Goal: Task Accomplishment & Management: Manage account settings

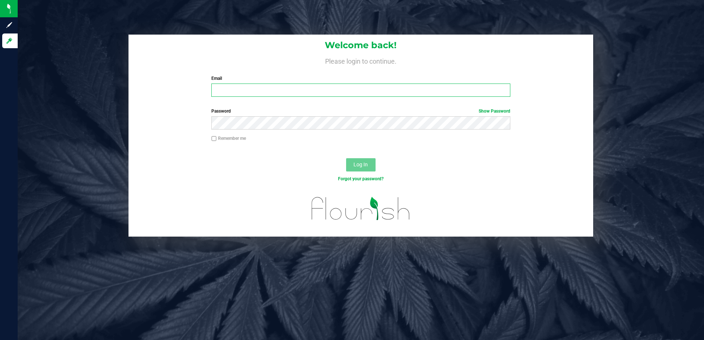
click at [253, 90] on input "Email" at bounding box center [360, 90] width 299 height 13
type input "[EMAIL_ADDRESS][DOMAIN_NAME]"
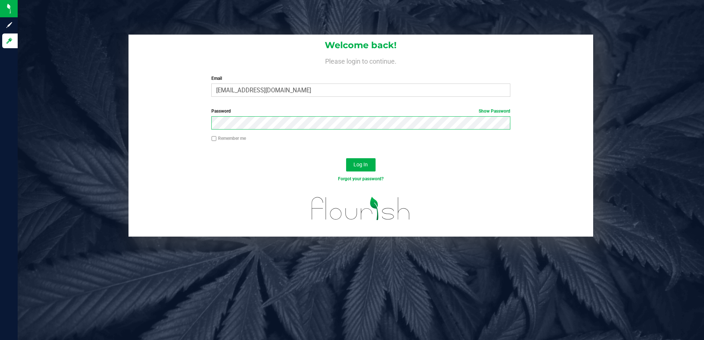
click at [346, 158] on button "Log In" at bounding box center [360, 164] width 29 height 13
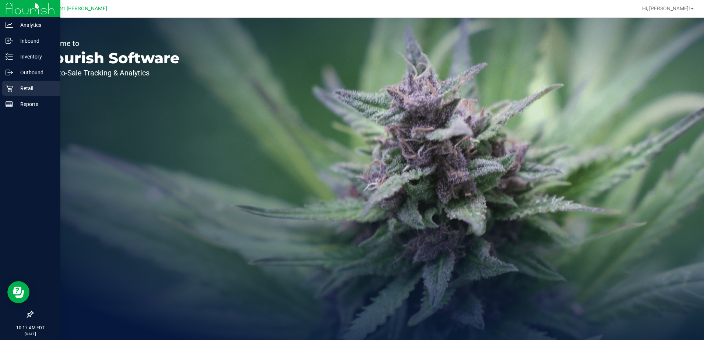
click at [29, 88] on p "Retail" at bounding box center [35, 88] width 44 height 9
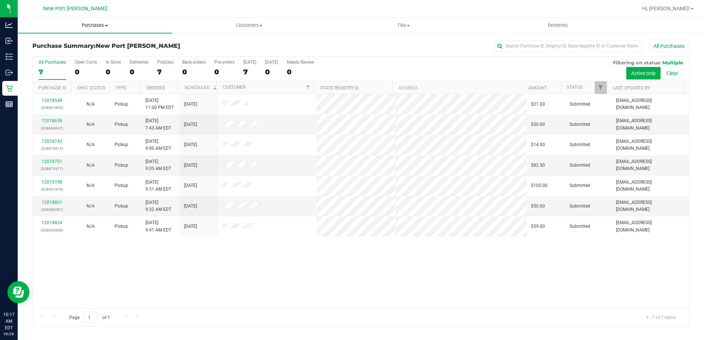
click at [109, 25] on span "Purchases" at bounding box center [95, 25] width 154 height 7
click at [49, 53] on span "Fulfillment" at bounding box center [41, 53] width 46 height 6
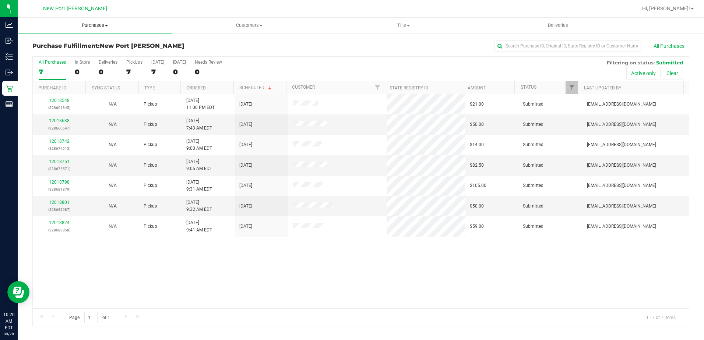
click at [106, 25] on span at bounding box center [106, 25] width 3 height 1
click at [74, 52] on li "Fulfillment" at bounding box center [95, 53] width 154 height 9
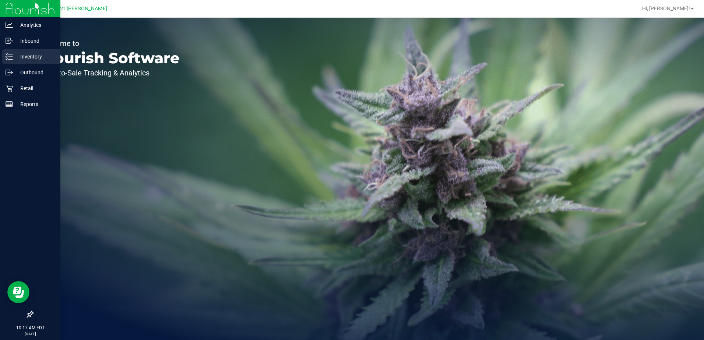
click at [38, 57] on p "Inventory" at bounding box center [35, 56] width 44 height 9
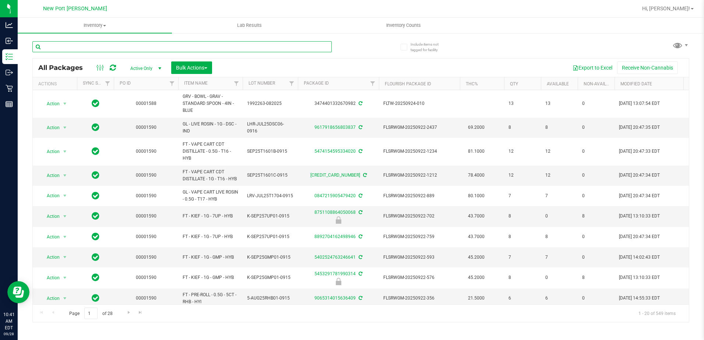
click at [84, 49] on input "text" at bounding box center [181, 46] width 299 height 11
type input "t17"
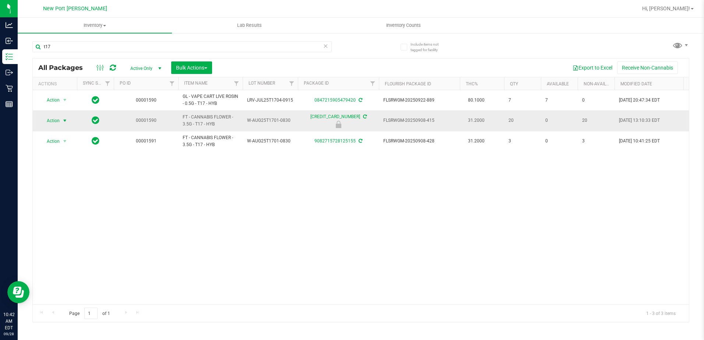
click at [65, 122] on span "select" at bounding box center [65, 121] width 6 height 6
click at [59, 203] on li "Unlock package" at bounding box center [64, 208] width 47 height 11
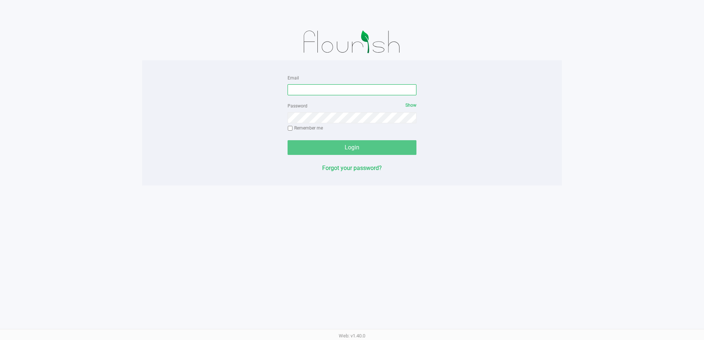
click at [298, 88] on input "Email" at bounding box center [352, 89] width 129 height 11
type input "[EMAIL_ADDRESS][DOMAIN_NAME]"
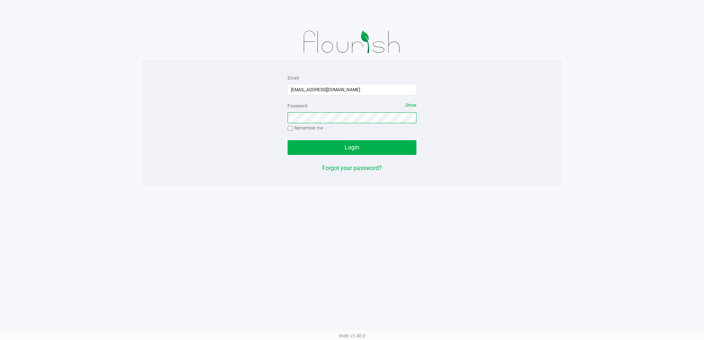
click at [288, 140] on button "Login" at bounding box center [352, 147] width 129 height 15
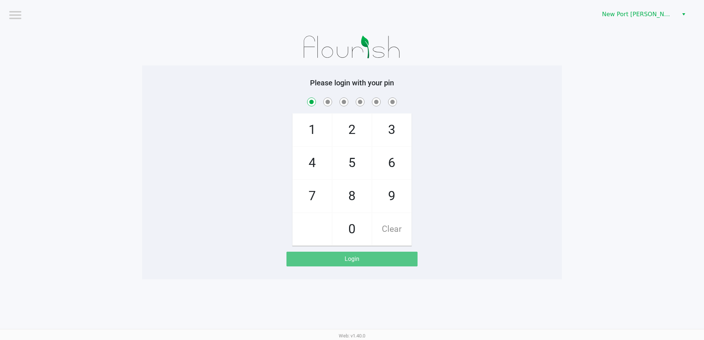
checkbox input "true"
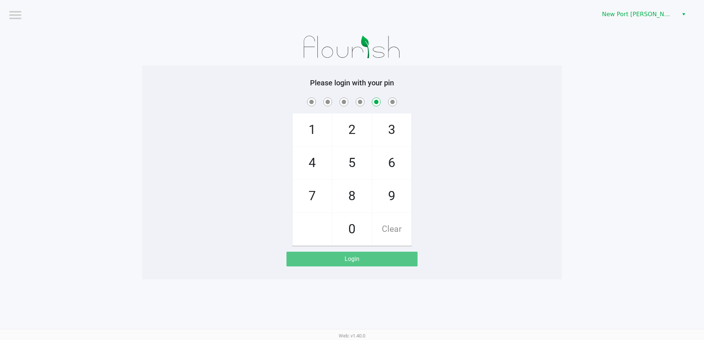
checkbox input "false"
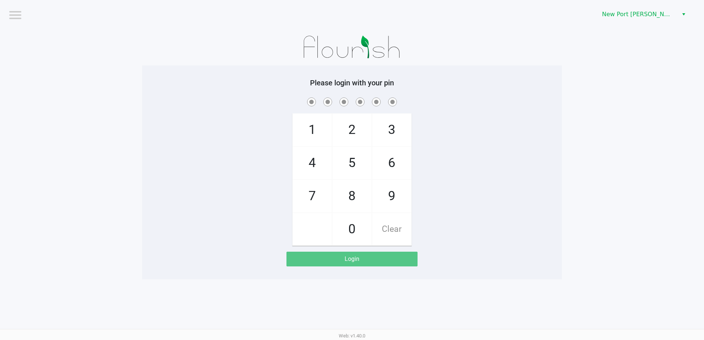
checkbox input "true"
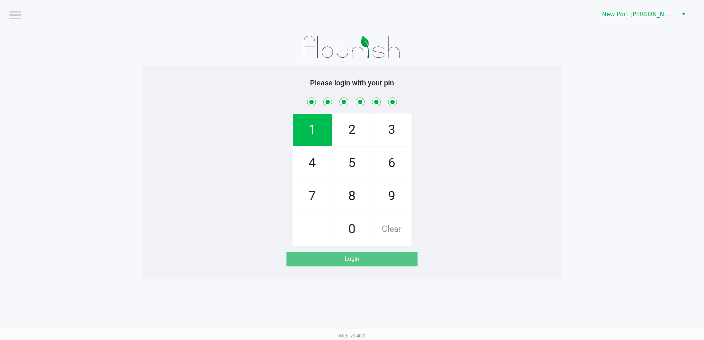
checkbox input "true"
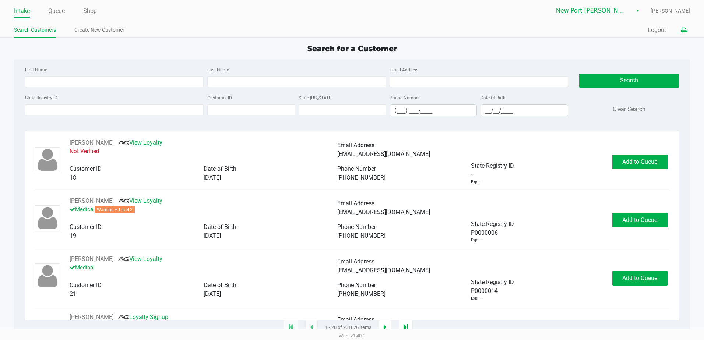
click at [684, 30] on icon at bounding box center [684, 30] width 6 height 5
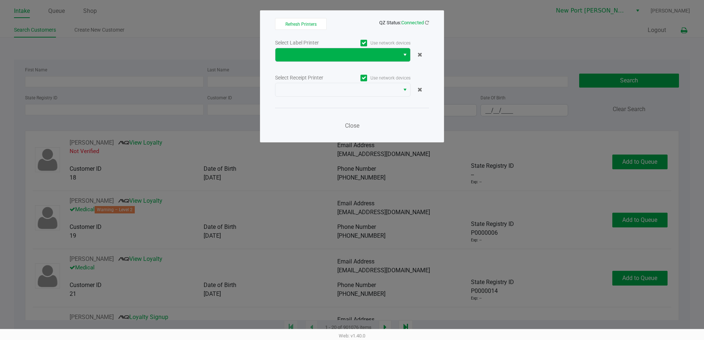
click at [403, 52] on span "Select" at bounding box center [405, 54] width 6 height 9
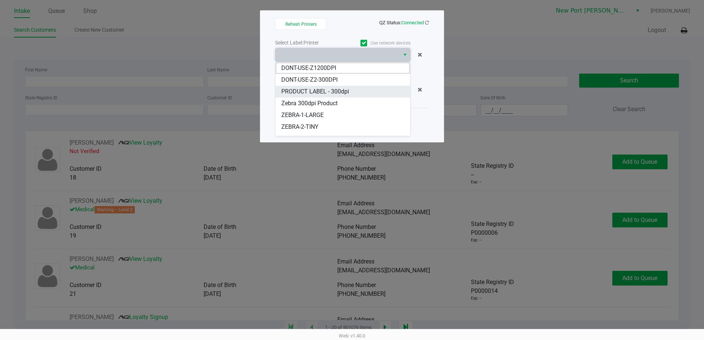
scroll to position [56, 0]
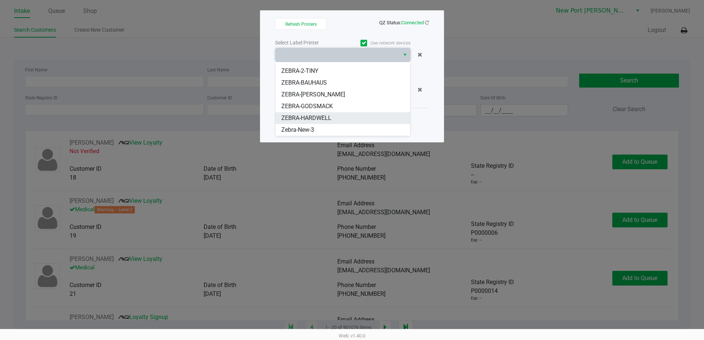
click at [325, 115] on span "ZEBRA-HARDWELL" at bounding box center [306, 118] width 50 height 9
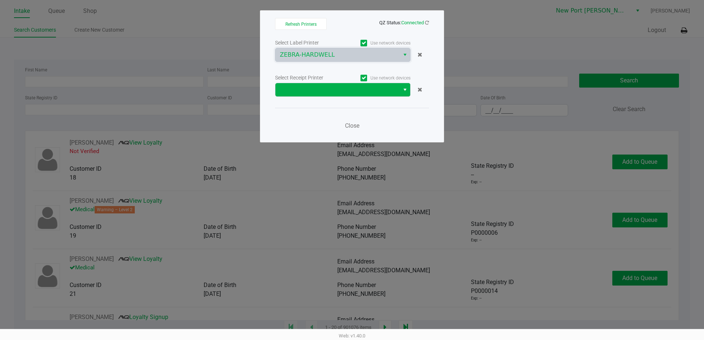
click at [403, 89] on span "Select" at bounding box center [405, 89] width 6 height 9
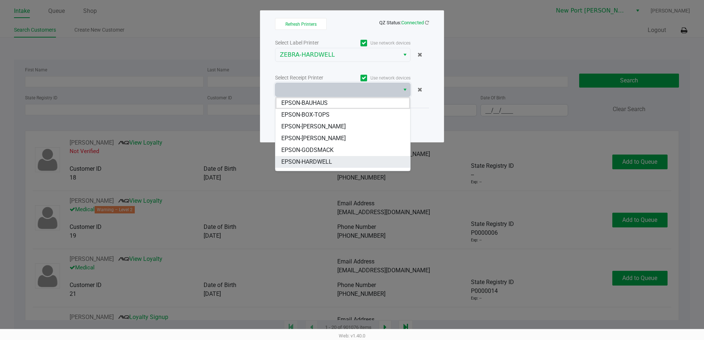
click at [321, 159] on span "EPSON-HARDWELL" at bounding box center [306, 162] width 51 height 9
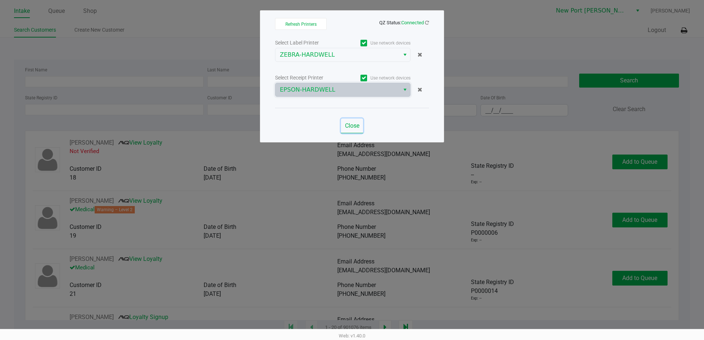
click at [350, 126] on span "Close" at bounding box center [352, 125] width 14 height 7
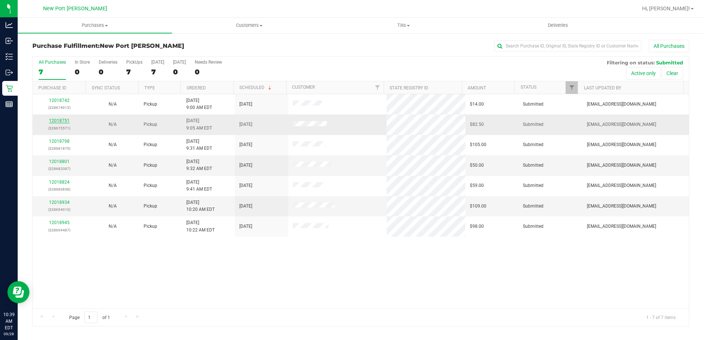
click at [56, 123] on link "12018751" at bounding box center [59, 120] width 21 height 5
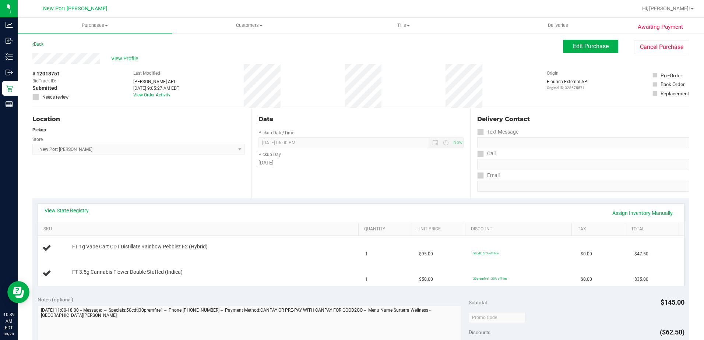
click at [66, 213] on link "View State Registry" at bounding box center [67, 210] width 44 height 7
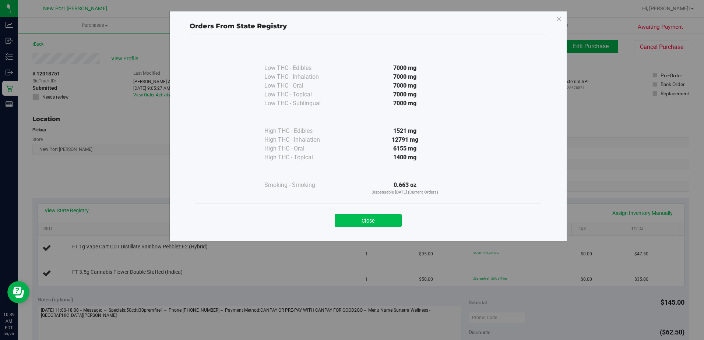
click at [374, 217] on button "Close" at bounding box center [368, 220] width 67 height 13
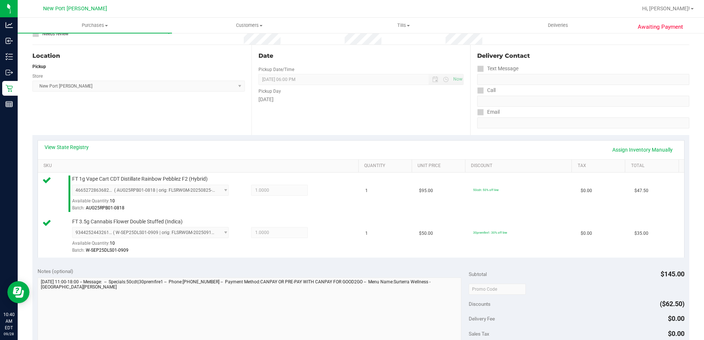
scroll to position [147, 0]
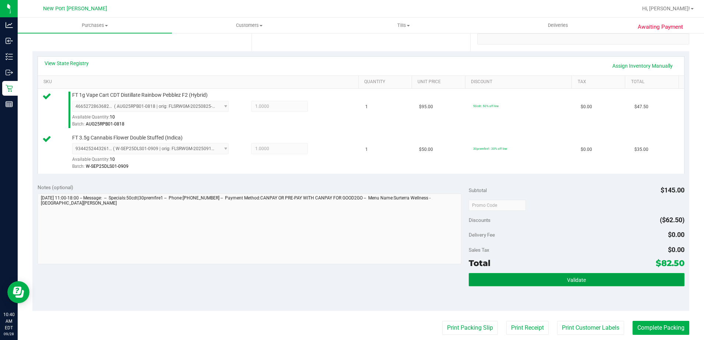
click at [559, 281] on button "Validate" at bounding box center [577, 279] width 216 height 13
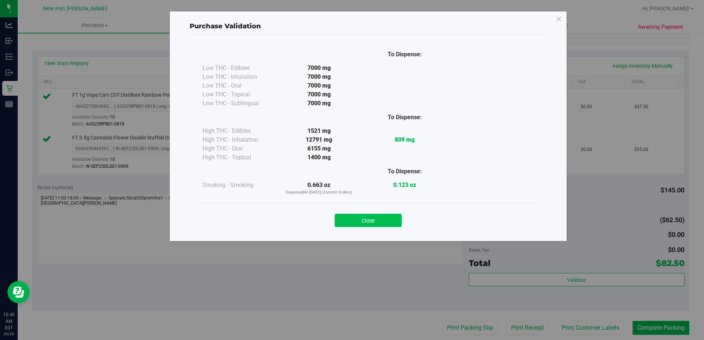
click at [379, 221] on button "Close" at bounding box center [368, 220] width 67 height 13
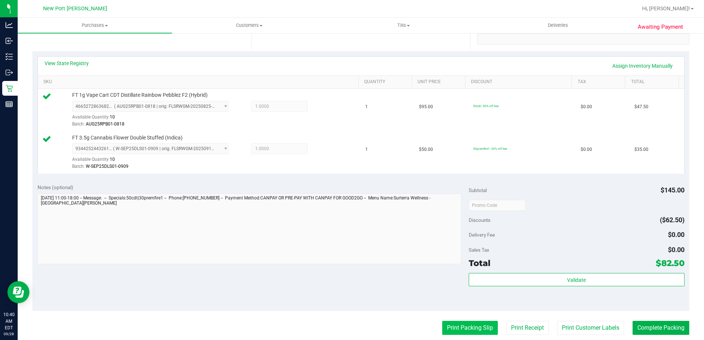
click at [461, 325] on button "Print Packing Slip" at bounding box center [470, 328] width 56 height 14
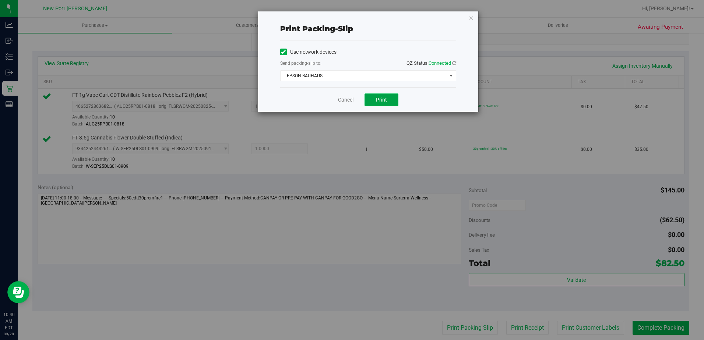
click at [379, 95] on button "Print" at bounding box center [382, 100] width 34 height 13
click at [449, 75] on span "select" at bounding box center [451, 76] width 6 height 6
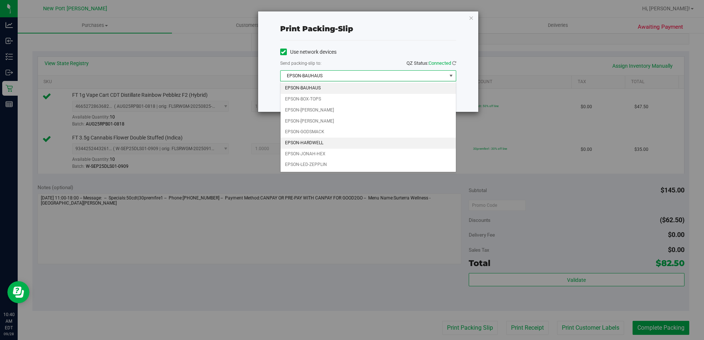
click at [316, 142] on li "EPSON-HARDWELL" at bounding box center [368, 143] width 175 height 11
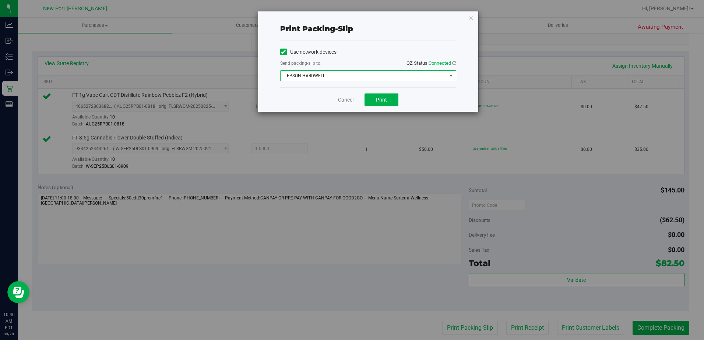
click at [343, 102] on link "Cancel" at bounding box center [345, 100] width 15 height 8
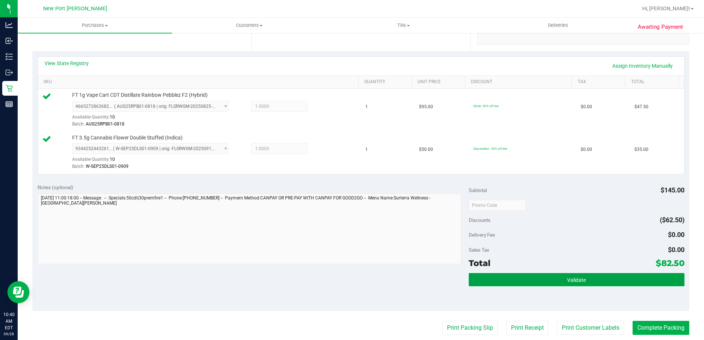
click at [581, 281] on span "Validate" at bounding box center [576, 280] width 19 height 6
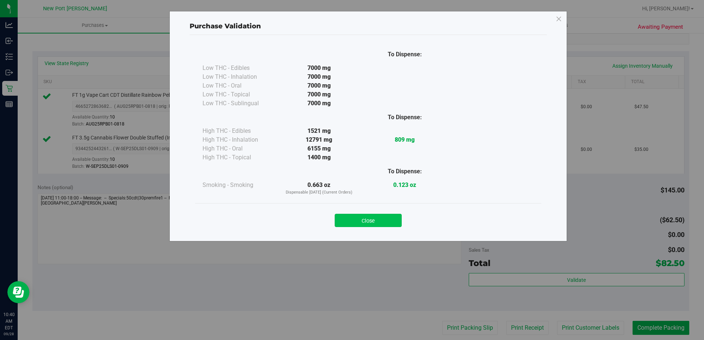
click at [375, 220] on button "Close" at bounding box center [368, 220] width 67 height 13
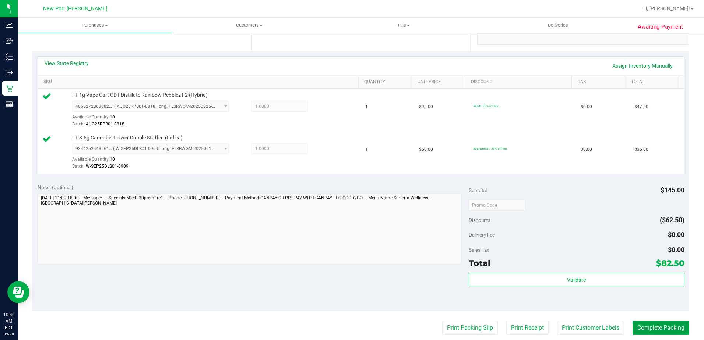
click at [658, 331] on button "Complete Packing" at bounding box center [661, 328] width 57 height 14
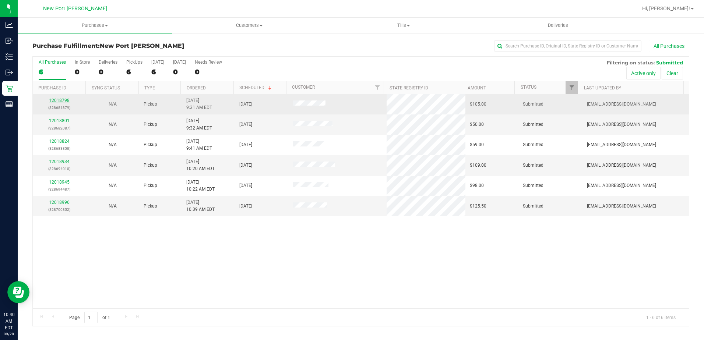
click at [59, 100] on link "12018798" at bounding box center [59, 100] width 21 height 5
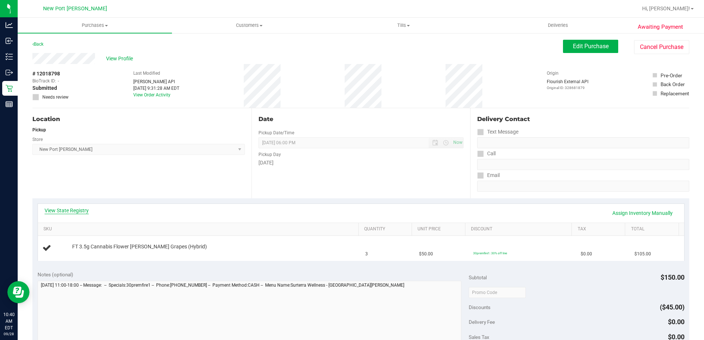
click at [61, 211] on link "View State Registry" at bounding box center [67, 210] width 44 height 7
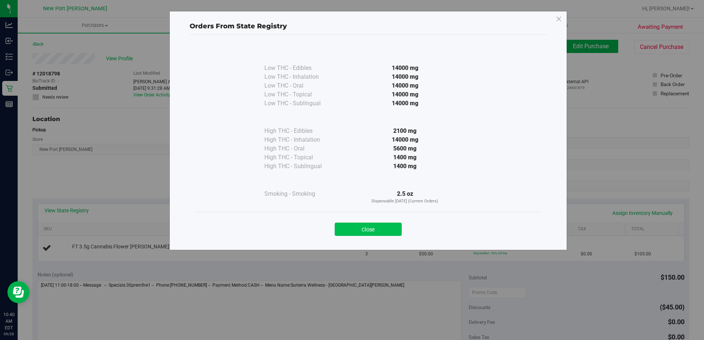
click at [356, 225] on button "Close" at bounding box center [368, 229] width 67 height 13
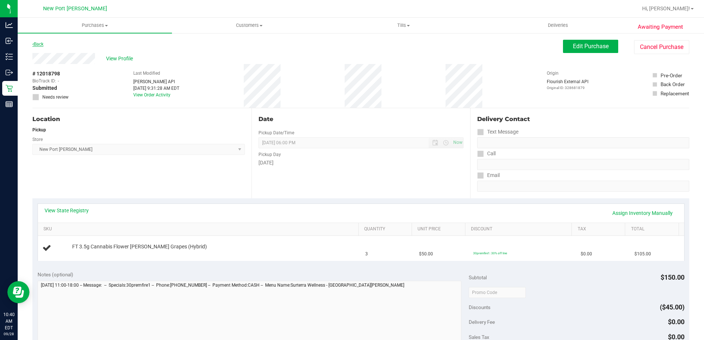
click at [34, 43] on link "Back" at bounding box center [37, 44] width 11 height 5
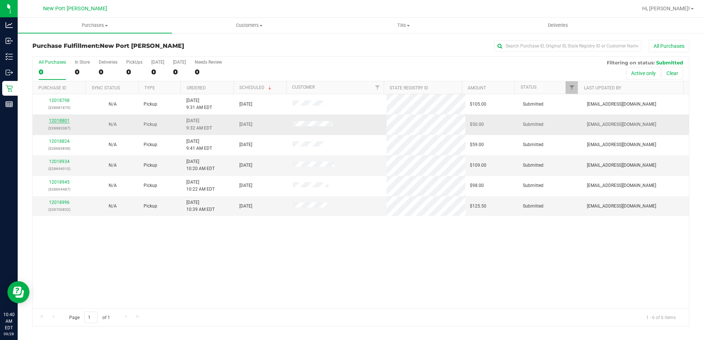
click at [63, 120] on link "12018801" at bounding box center [59, 120] width 21 height 5
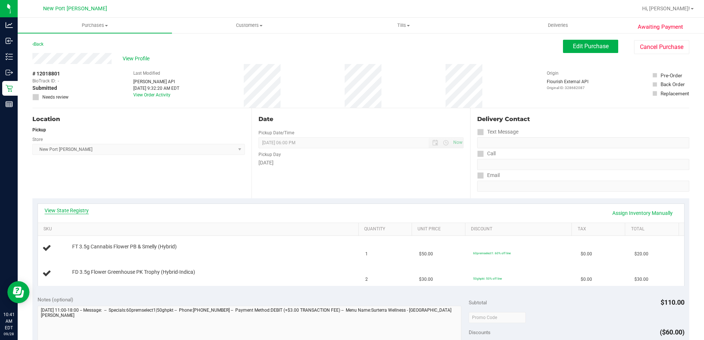
click at [80, 210] on link "View State Registry" at bounding box center [67, 210] width 44 height 7
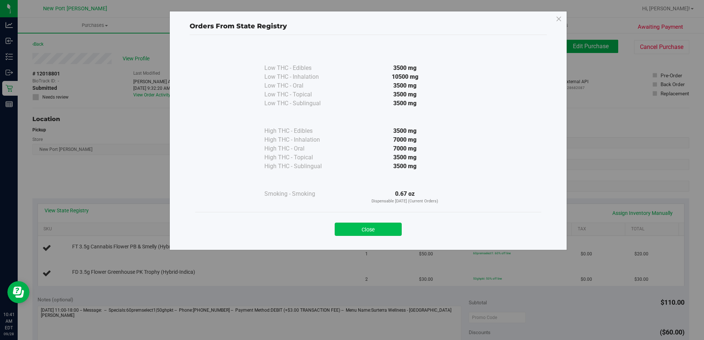
click at [372, 228] on button "Close" at bounding box center [368, 229] width 67 height 13
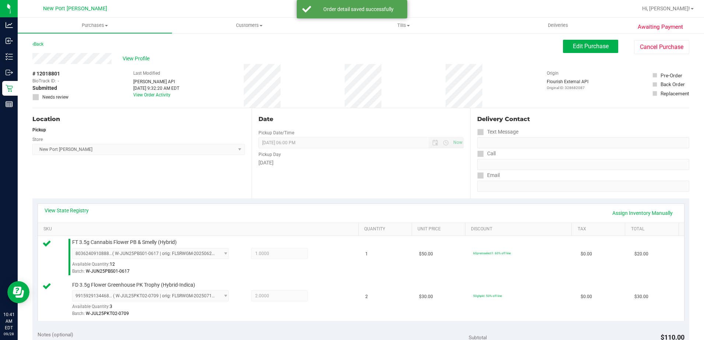
scroll to position [184, 0]
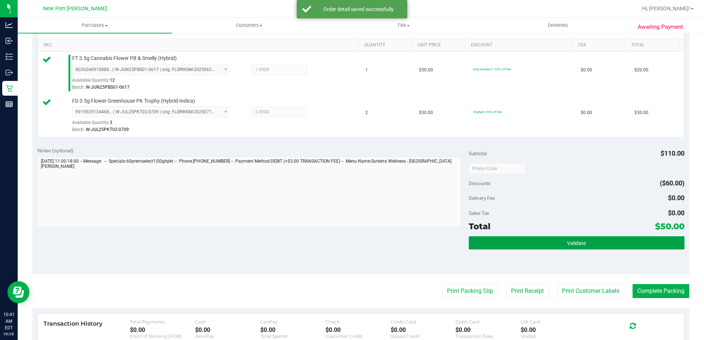
click at [544, 247] on button "Validate" at bounding box center [577, 242] width 216 height 13
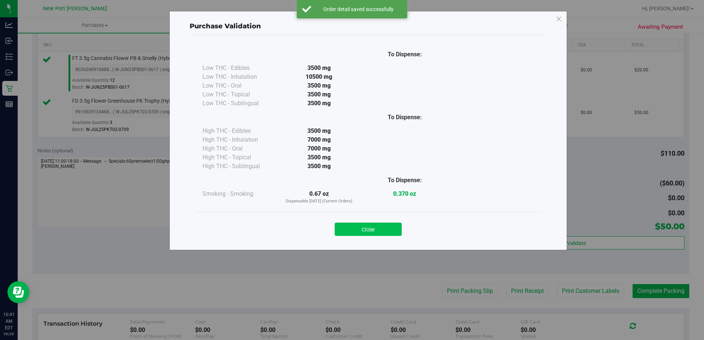
click at [366, 228] on button "Close" at bounding box center [368, 229] width 67 height 13
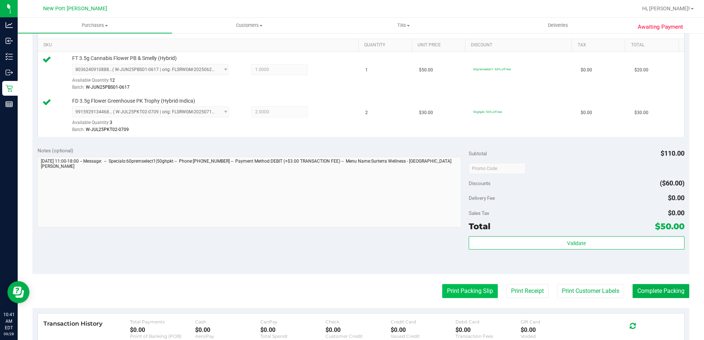
click at [468, 296] on button "Print Packing Slip" at bounding box center [470, 291] width 56 height 14
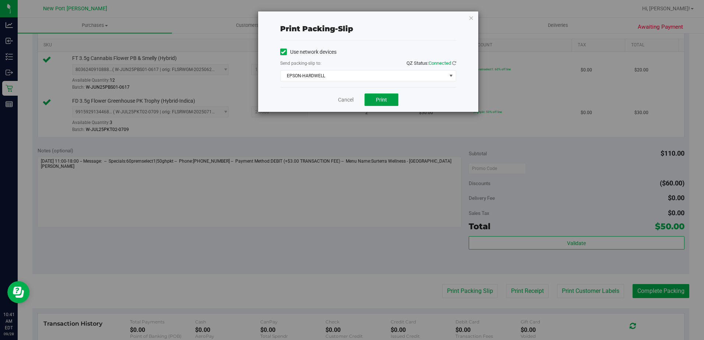
click at [381, 105] on button "Print" at bounding box center [382, 100] width 34 height 13
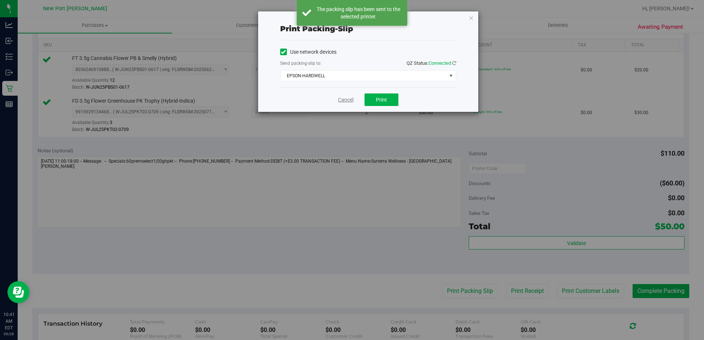
click at [347, 100] on link "Cancel" at bounding box center [345, 100] width 15 height 8
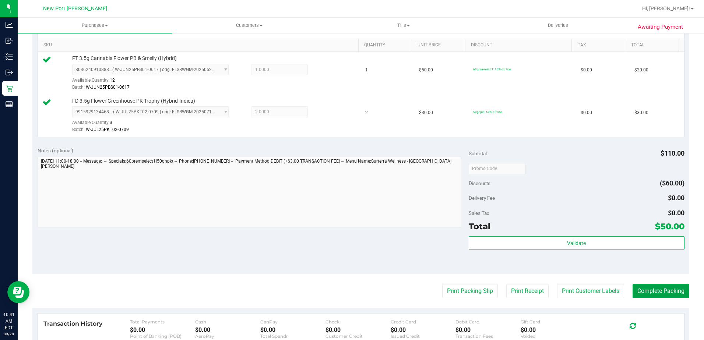
click at [643, 290] on button "Complete Packing" at bounding box center [661, 291] width 57 height 14
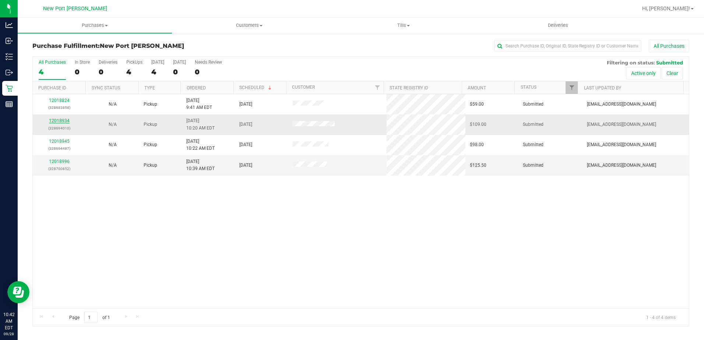
click at [56, 120] on link "12018934" at bounding box center [59, 120] width 21 height 5
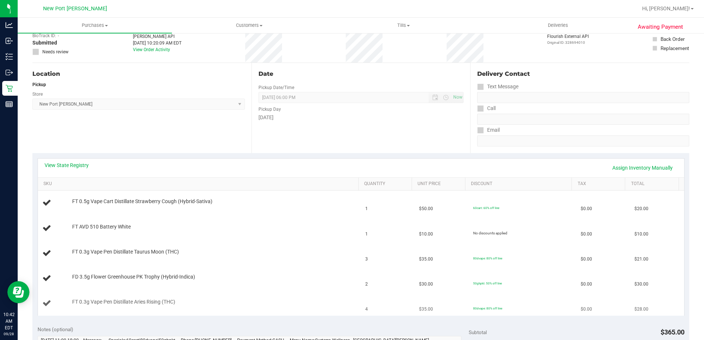
scroll to position [110, 0]
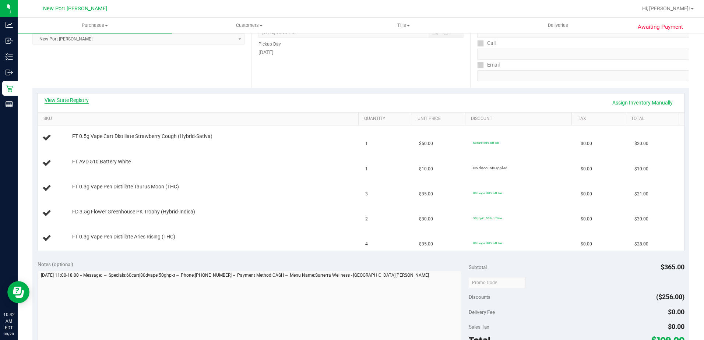
click at [69, 99] on link "View State Registry" at bounding box center [67, 99] width 44 height 7
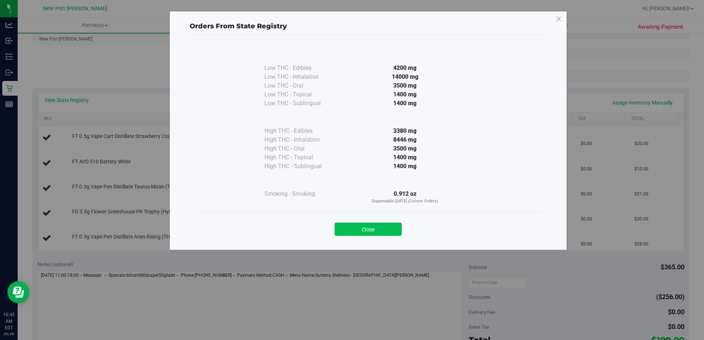
click at [367, 226] on button "Close" at bounding box center [368, 229] width 67 height 13
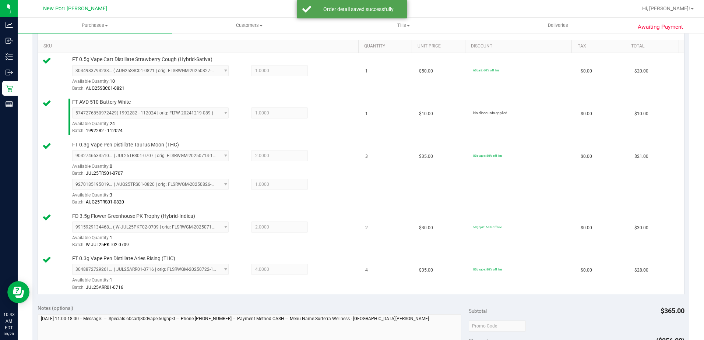
scroll to position [295, 0]
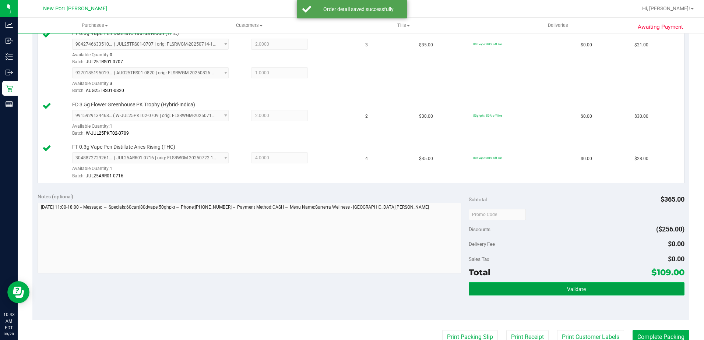
click at [584, 292] on button "Validate" at bounding box center [577, 288] width 216 height 13
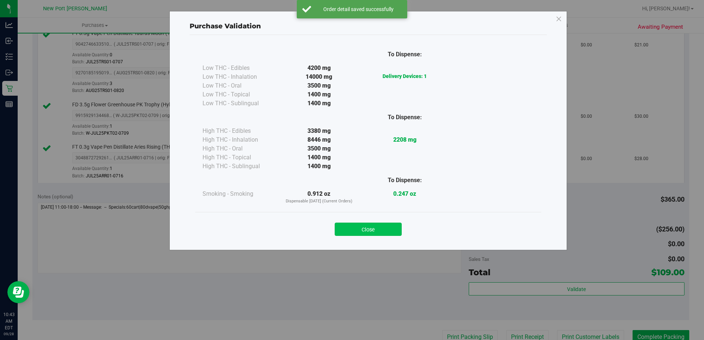
click at [358, 229] on button "Close" at bounding box center [368, 229] width 67 height 13
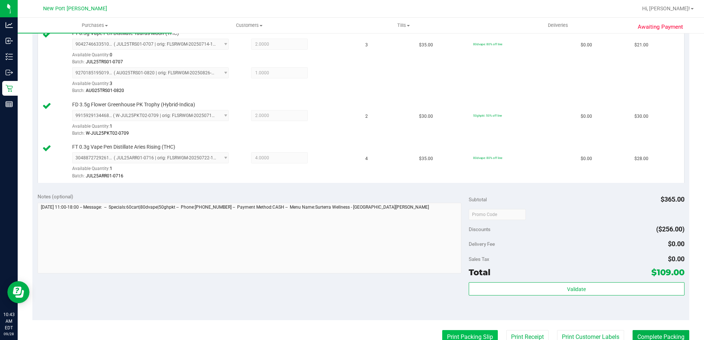
click at [460, 332] on button "Print Packing Slip" at bounding box center [470, 337] width 56 height 14
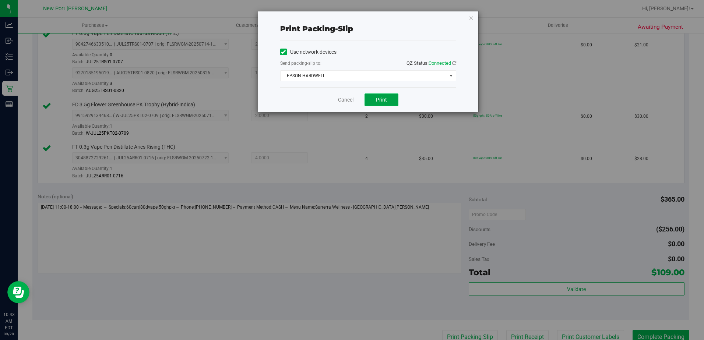
click at [384, 101] on span "Print" at bounding box center [381, 100] width 11 height 6
drag, startPoint x: 345, startPoint y: 101, endPoint x: 407, endPoint y: 147, distance: 76.6
click at [345, 101] on link "Cancel" at bounding box center [345, 100] width 15 height 8
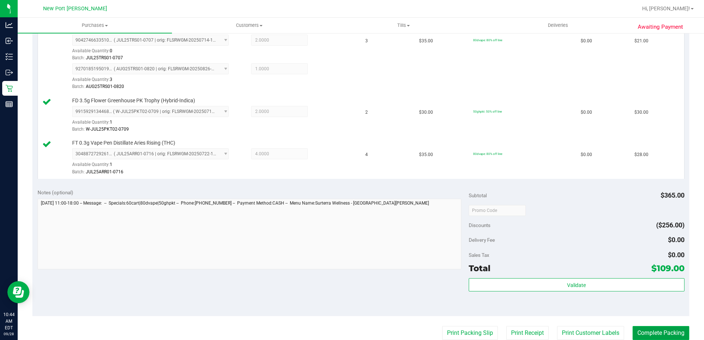
click at [674, 333] on button "Complete Packing" at bounding box center [661, 333] width 57 height 14
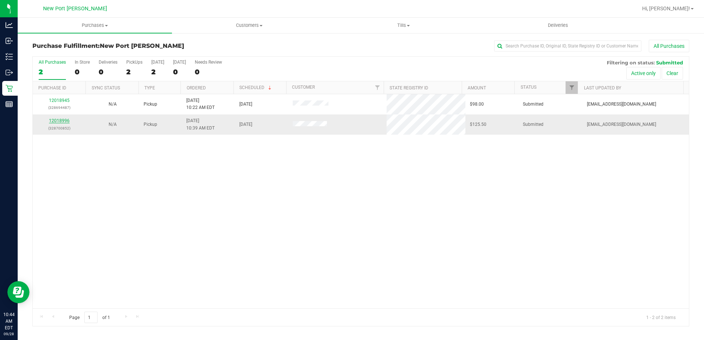
click at [55, 119] on link "12018996" at bounding box center [59, 120] width 21 height 5
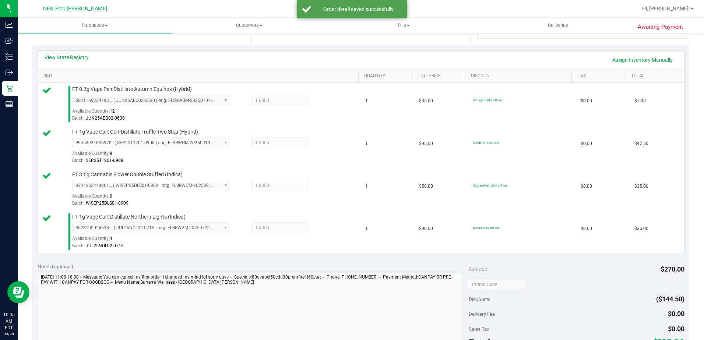
scroll to position [221, 0]
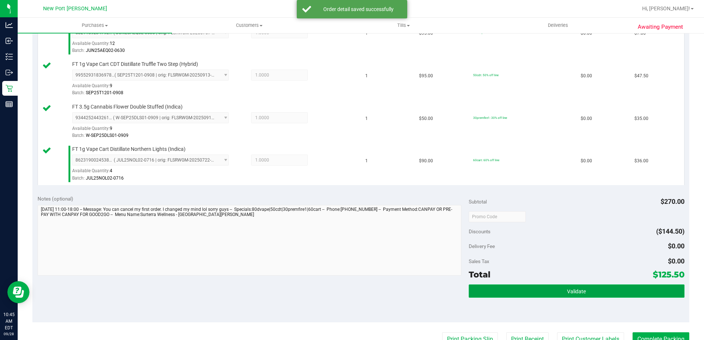
click at [537, 296] on button "Validate" at bounding box center [577, 291] width 216 height 13
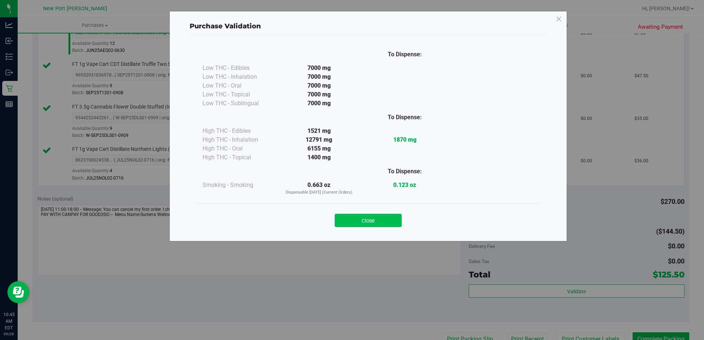
click at [375, 215] on button "Close" at bounding box center [368, 220] width 67 height 13
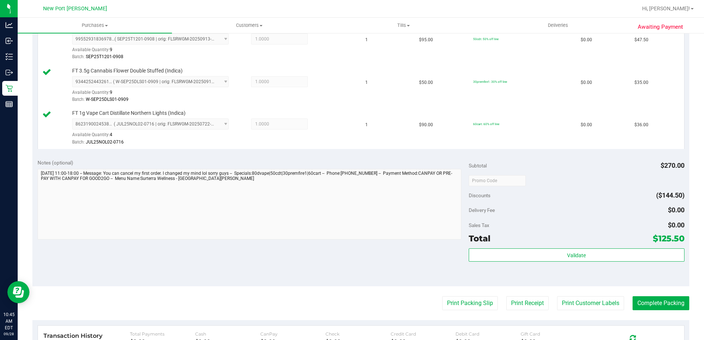
scroll to position [368, 0]
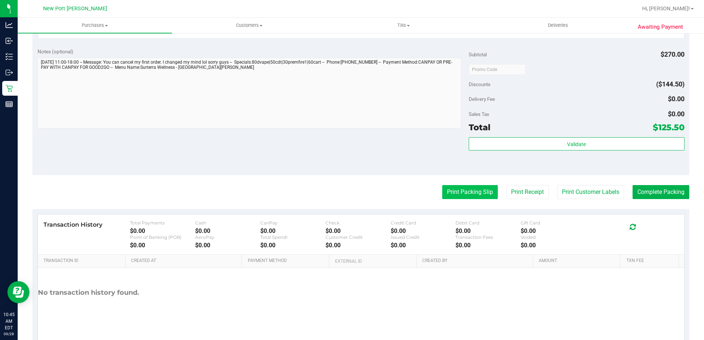
click at [455, 190] on button "Print Packing Slip" at bounding box center [470, 192] width 56 height 14
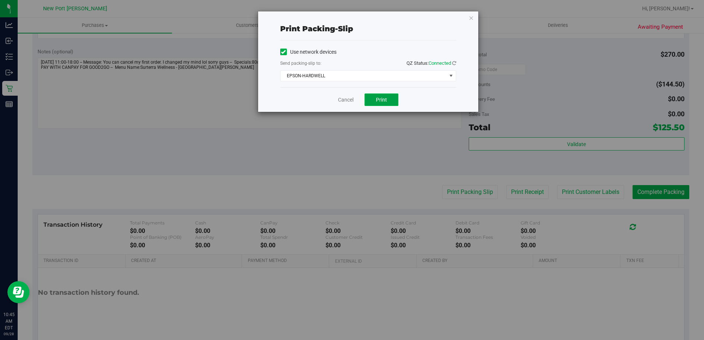
click at [386, 100] on span "Print" at bounding box center [381, 100] width 11 height 6
drag, startPoint x: 347, startPoint y: 101, endPoint x: 452, endPoint y: 130, distance: 108.6
click at [347, 101] on link "Cancel" at bounding box center [345, 100] width 15 height 8
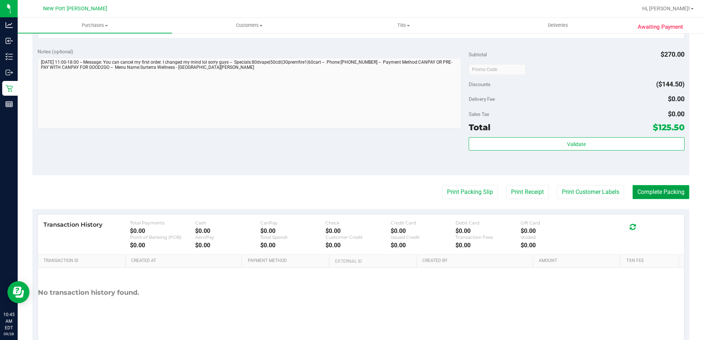
click at [650, 193] on button "Complete Packing" at bounding box center [661, 192] width 57 height 14
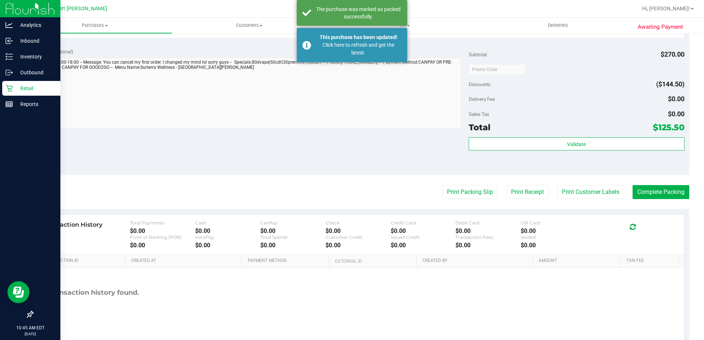
click at [24, 86] on p "Retail" at bounding box center [35, 88] width 44 height 9
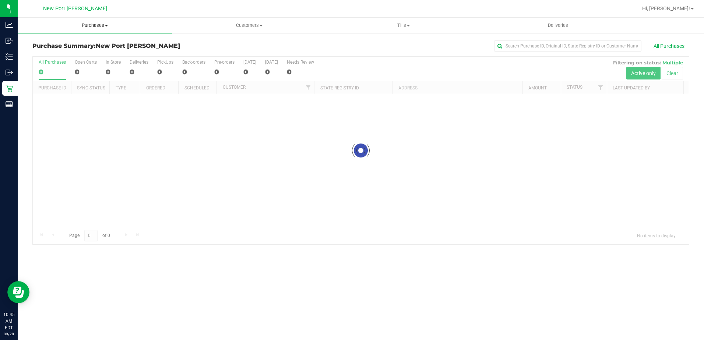
click at [105, 26] on span at bounding box center [106, 25] width 3 height 1
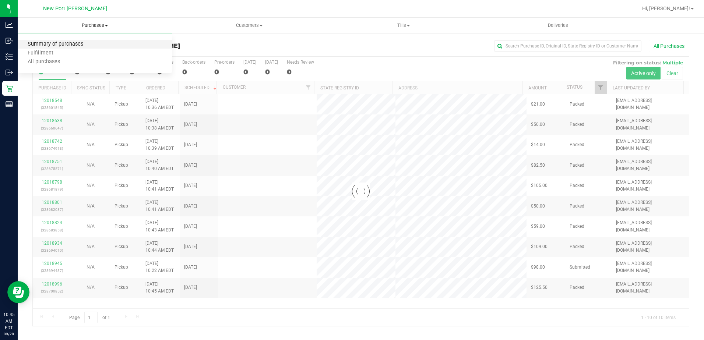
click at [74, 44] on span "Summary of purchases" at bounding box center [55, 44] width 75 height 6
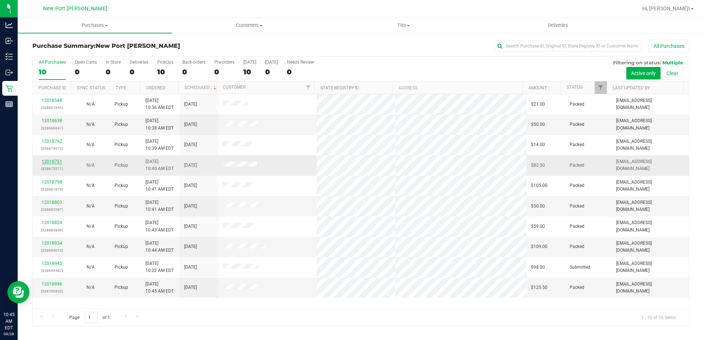
click at [52, 163] on link "12018751" at bounding box center [52, 161] width 21 height 5
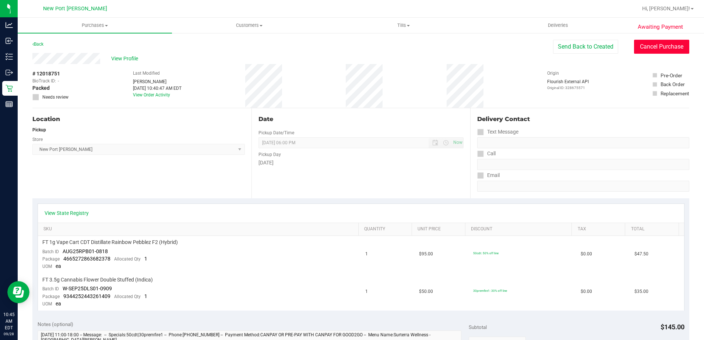
click at [643, 46] on button "Cancel Purchase" at bounding box center [661, 47] width 55 height 14
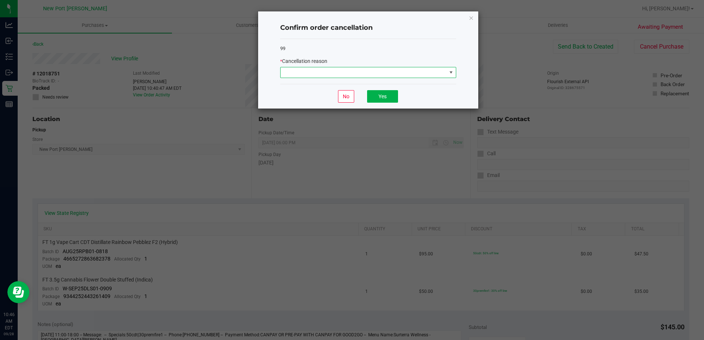
click at [450, 70] on span at bounding box center [451, 73] width 6 height 6
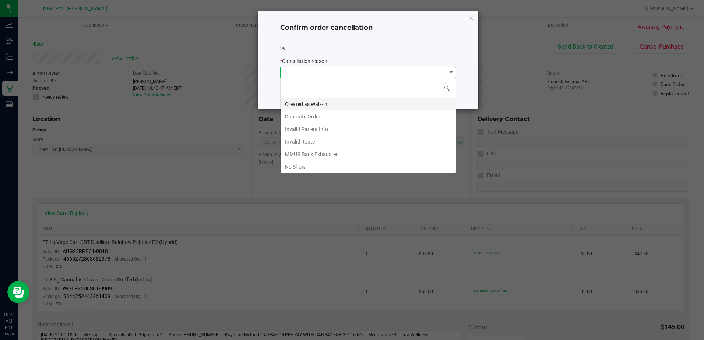
scroll to position [11, 176]
click at [309, 117] on li "Duplicate Order" at bounding box center [368, 116] width 175 height 13
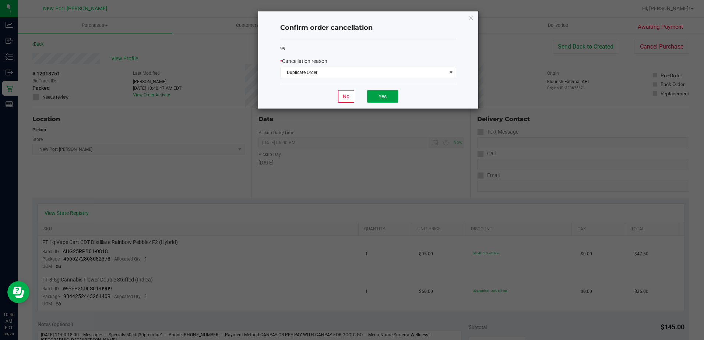
click at [384, 98] on button "Yes" at bounding box center [382, 96] width 31 height 13
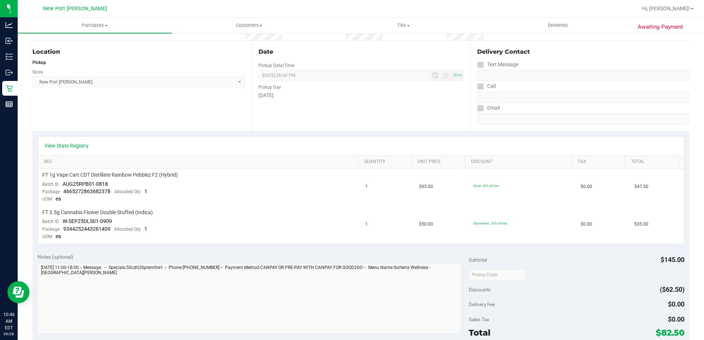
scroll to position [0, 0]
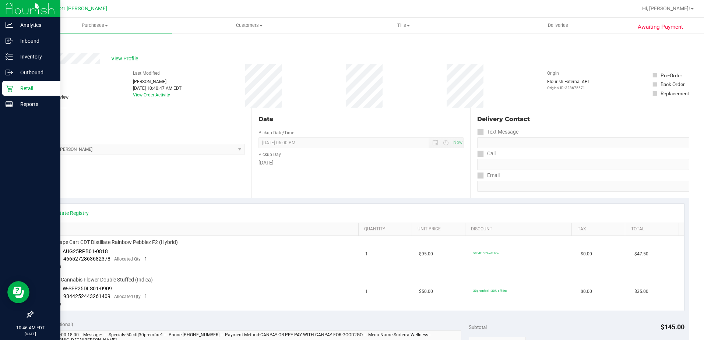
click at [22, 89] on p "Retail" at bounding box center [35, 88] width 44 height 9
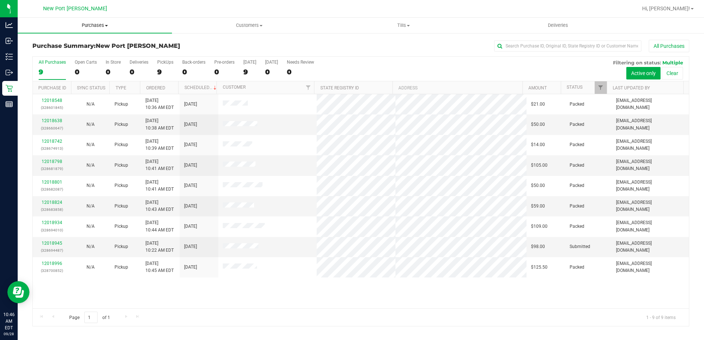
click at [108, 27] on span "Purchases" at bounding box center [95, 25] width 154 height 7
click at [70, 50] on li "Fulfillment" at bounding box center [95, 53] width 154 height 9
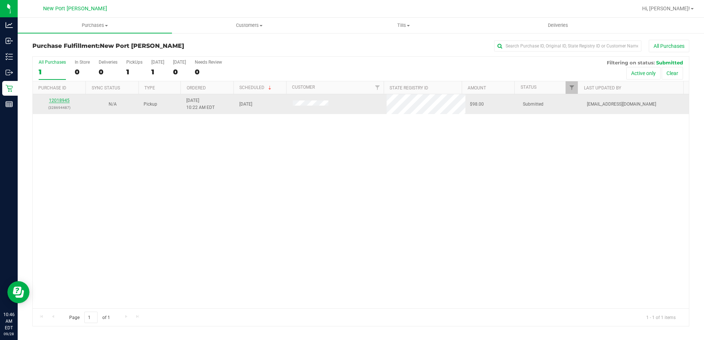
click at [61, 100] on link "12018945" at bounding box center [59, 100] width 21 height 5
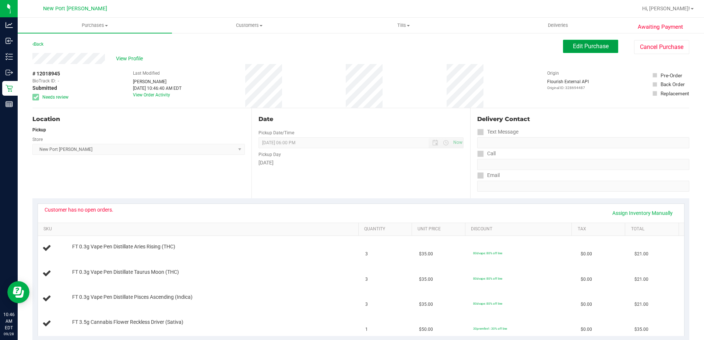
click at [587, 42] on button "Edit Purchase" at bounding box center [590, 46] width 55 height 13
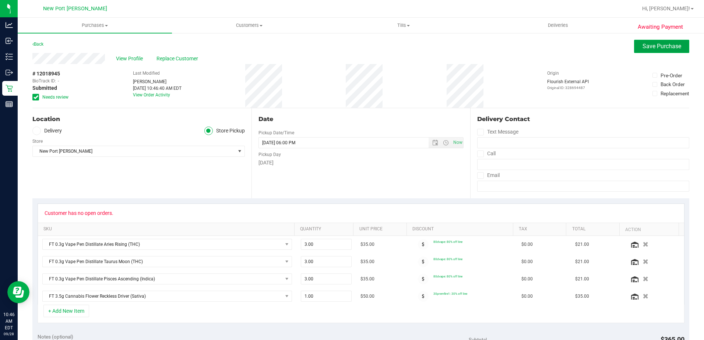
click at [643, 48] on span "Save Purchase" at bounding box center [662, 46] width 39 height 7
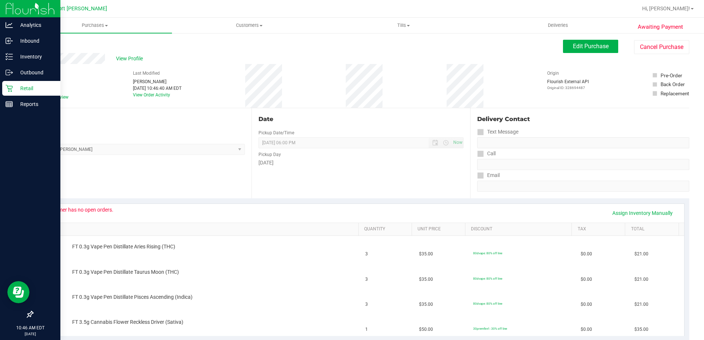
click at [23, 87] on p "Retail" at bounding box center [35, 88] width 44 height 9
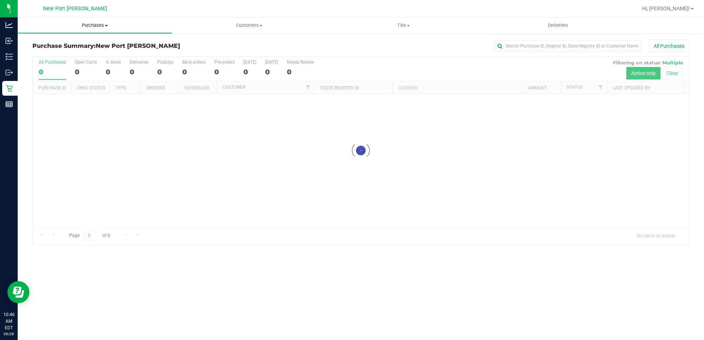
click at [107, 26] on span at bounding box center [106, 25] width 3 height 1
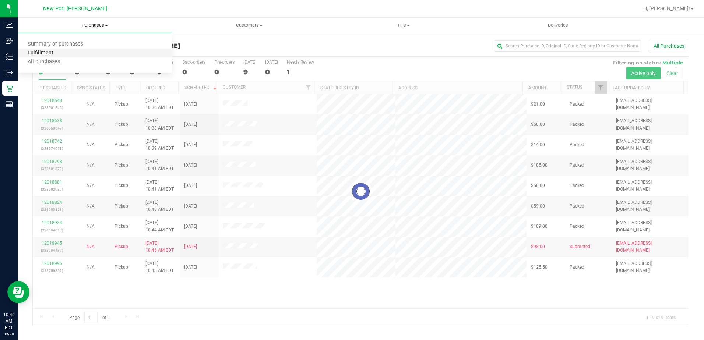
click at [58, 55] on span "Fulfillment" at bounding box center [41, 53] width 46 height 6
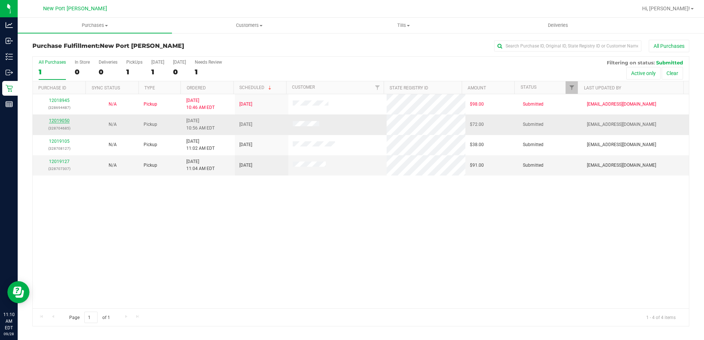
click at [58, 119] on link "12019050" at bounding box center [59, 120] width 21 height 5
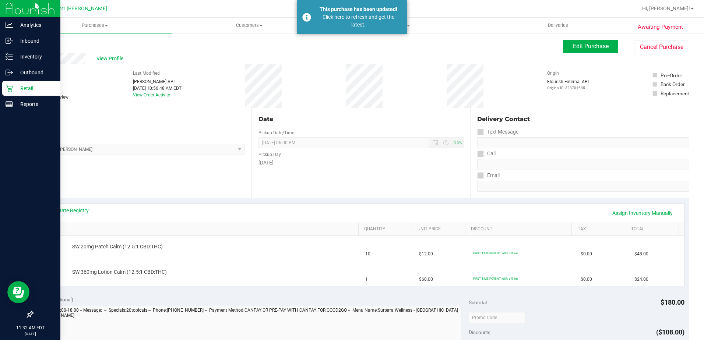
click at [13, 85] on icon at bounding box center [9, 88] width 7 height 7
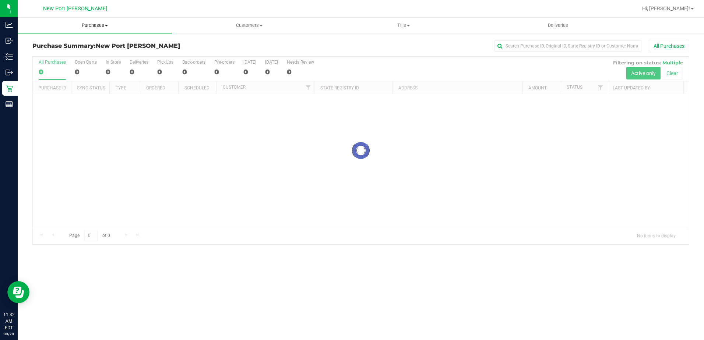
click at [106, 27] on span "Purchases" at bounding box center [95, 25] width 154 height 7
click at [72, 54] on li "Fulfillment" at bounding box center [95, 53] width 154 height 9
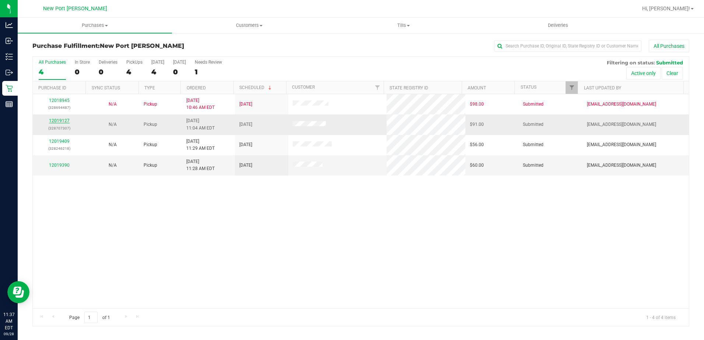
click at [63, 119] on link "12019127" at bounding box center [59, 120] width 21 height 5
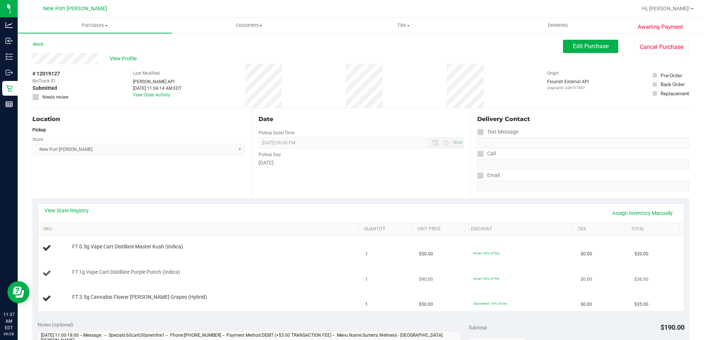
scroll to position [74, 0]
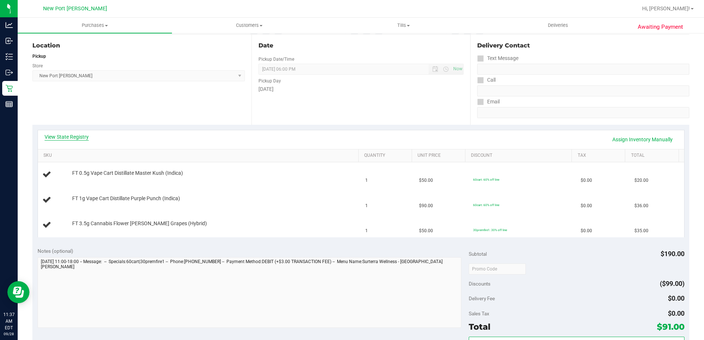
click at [64, 136] on link "View State Registry" at bounding box center [67, 136] width 44 height 7
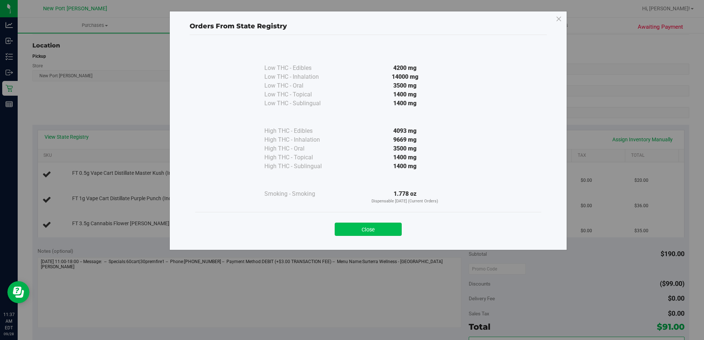
click at [358, 228] on button "Close" at bounding box center [368, 229] width 67 height 13
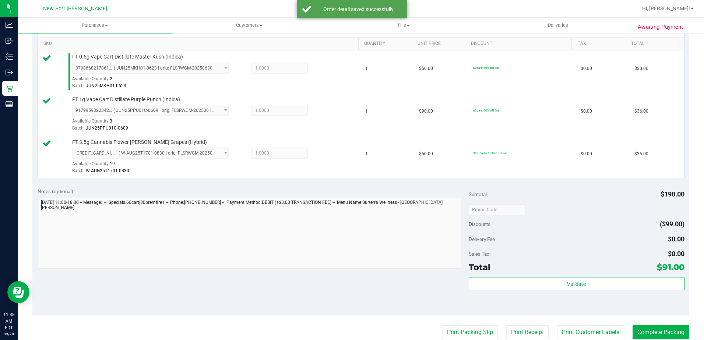
scroll to position [221, 0]
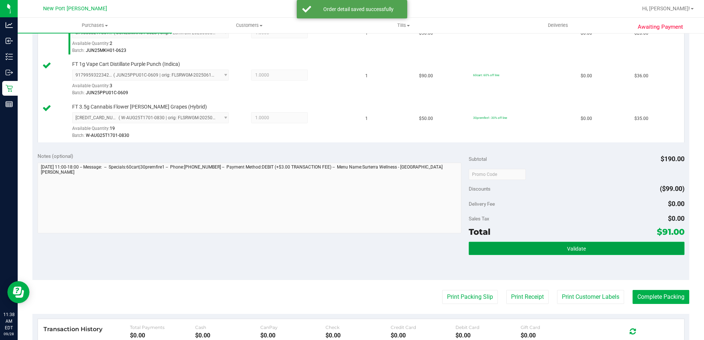
click at [581, 253] on button "Validate" at bounding box center [577, 248] width 216 height 13
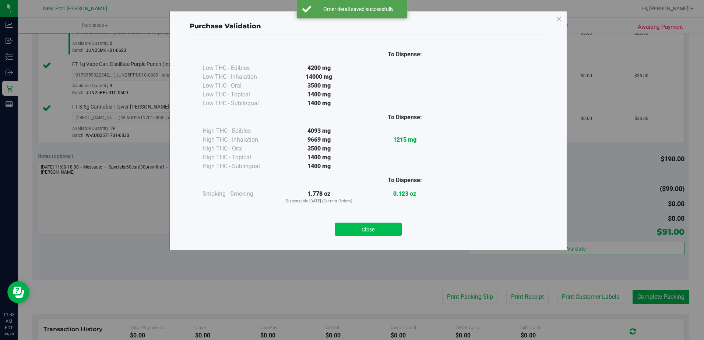
click at [358, 226] on button "Close" at bounding box center [368, 229] width 67 height 13
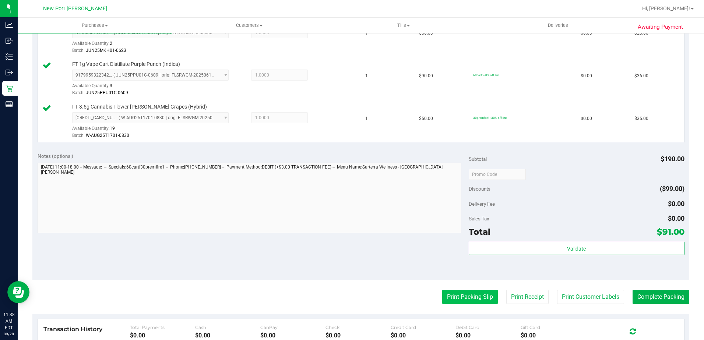
click at [460, 294] on button "Print Packing Slip" at bounding box center [470, 297] width 56 height 14
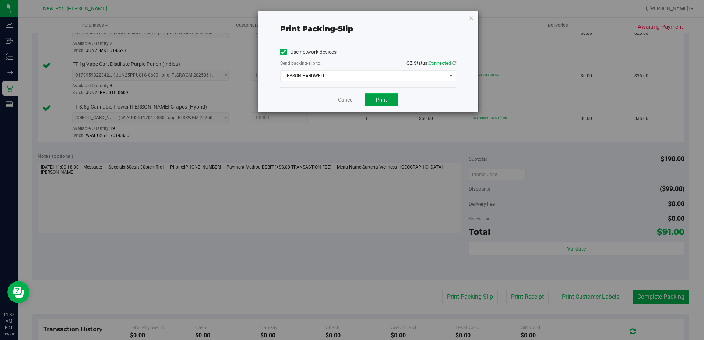
click at [380, 101] on span "Print" at bounding box center [381, 100] width 11 height 6
drag, startPoint x: 340, startPoint y: 98, endPoint x: 351, endPoint y: 116, distance: 20.3
click at [340, 98] on link "Cancel" at bounding box center [345, 100] width 15 height 8
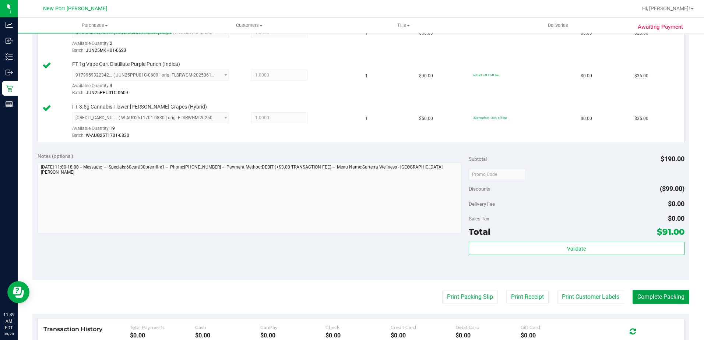
click at [657, 299] on button "Complete Packing" at bounding box center [661, 297] width 57 height 14
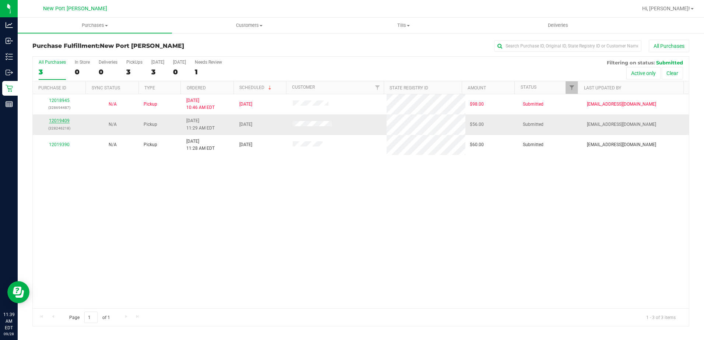
click at [59, 122] on link "12019409" at bounding box center [59, 120] width 21 height 5
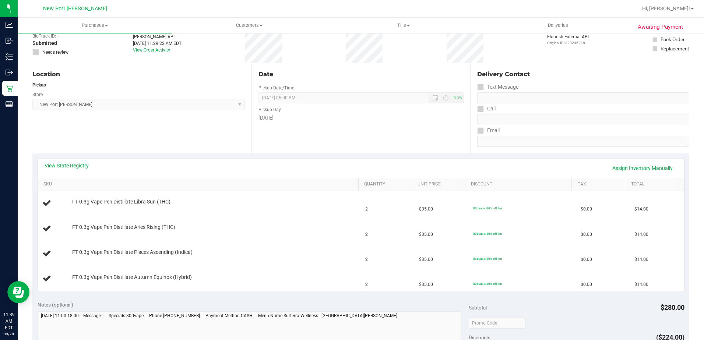
scroll to position [110, 0]
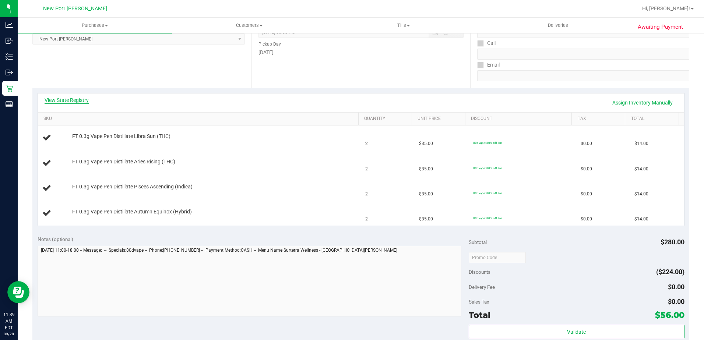
click at [70, 102] on link "View State Registry" at bounding box center [67, 99] width 44 height 7
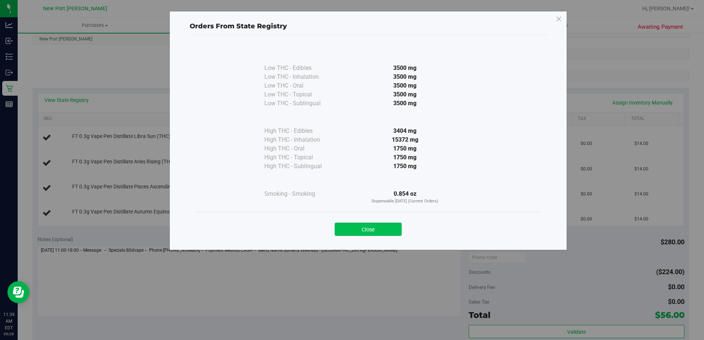
click at [370, 229] on button "Close" at bounding box center [368, 229] width 67 height 13
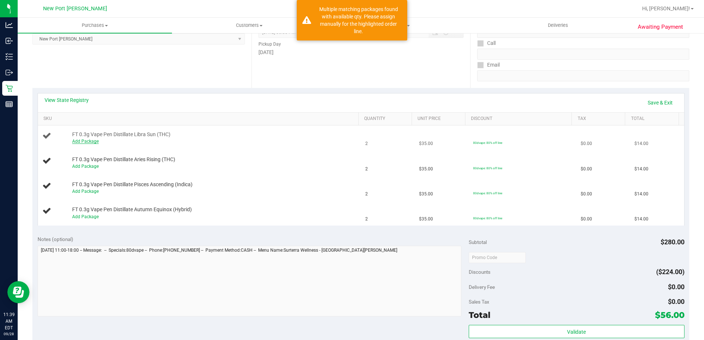
click at [83, 142] on link "Add Package" at bounding box center [85, 141] width 27 height 5
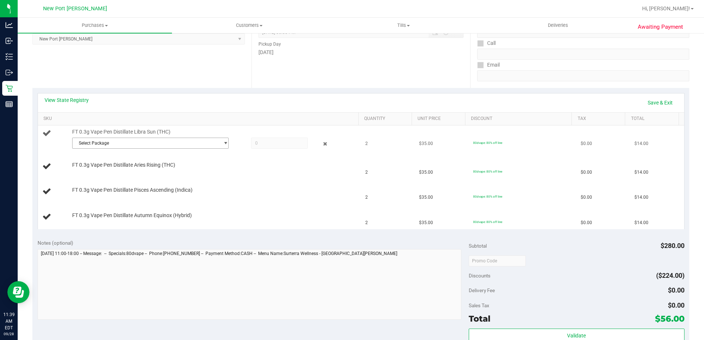
click at [223, 141] on span "select" at bounding box center [226, 143] width 6 height 6
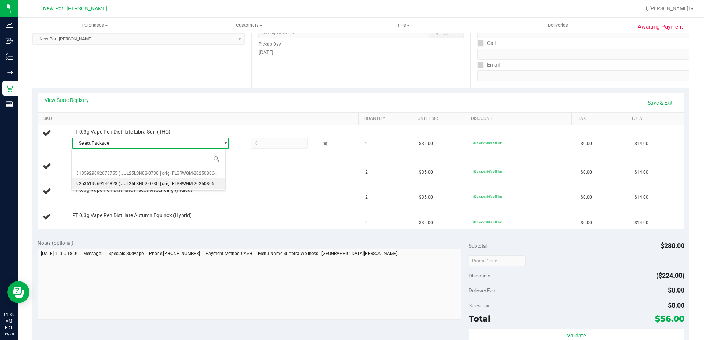
click at [120, 183] on span "( JUL25LSN02-0730 | orig: FLSRWGM-20250806-1266 )" at bounding box center [174, 183] width 110 height 5
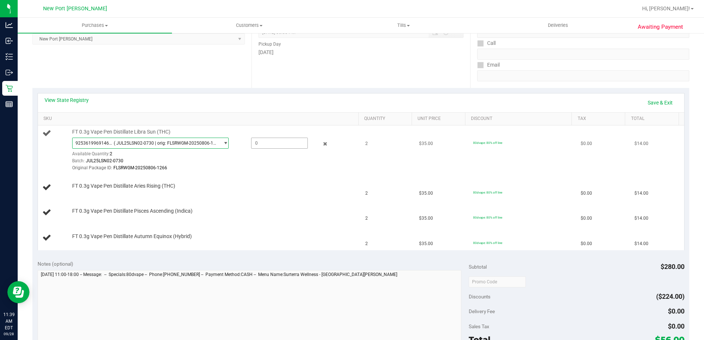
click at [254, 142] on span at bounding box center [279, 143] width 57 height 11
type input "2"
type input "2.0000"
click at [264, 200] on td "FT 0.3g Vape Pen Distillate Pisces Ascending (Indica)" at bounding box center [199, 212] width 323 height 25
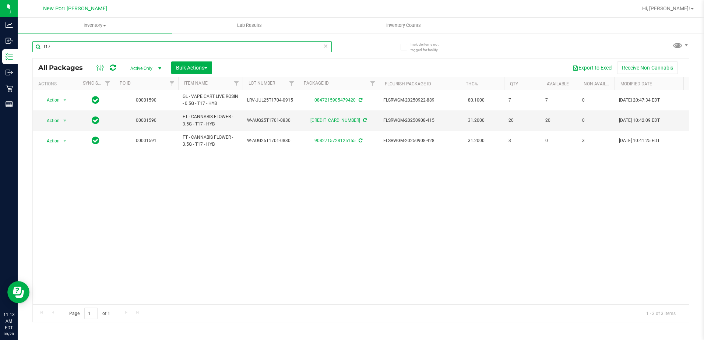
click at [92, 48] on input "t17" at bounding box center [181, 46] width 299 height 11
type input "t"
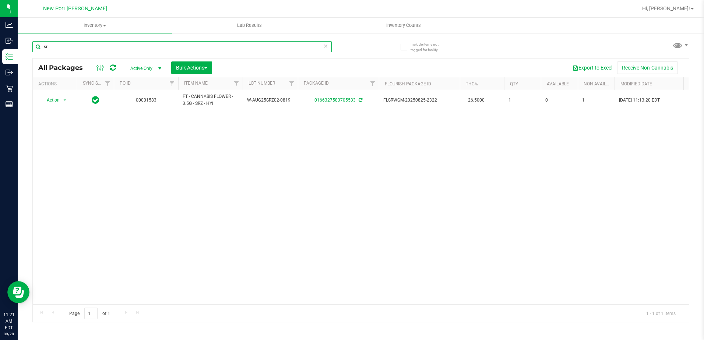
type input "s"
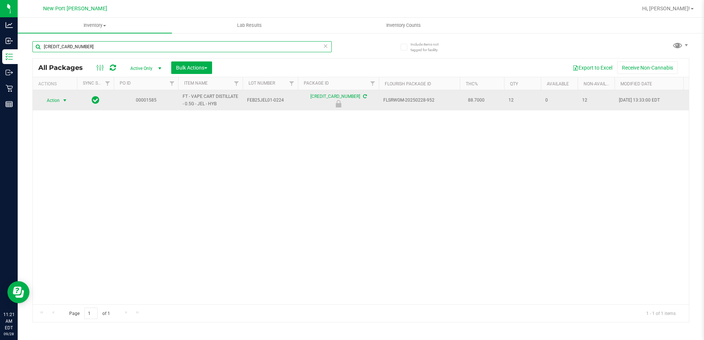
type input "2407518664303555"
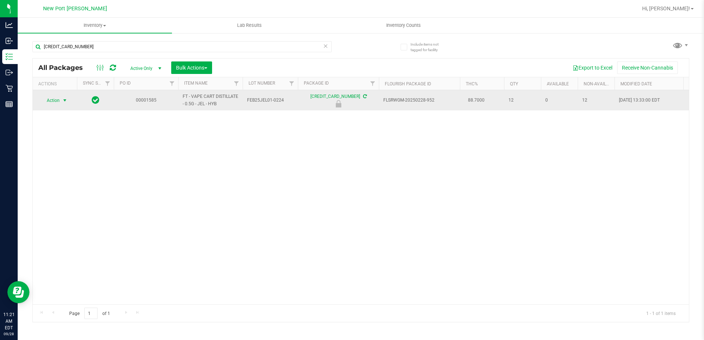
click at [65, 100] on span "select" at bounding box center [65, 101] width 6 height 6
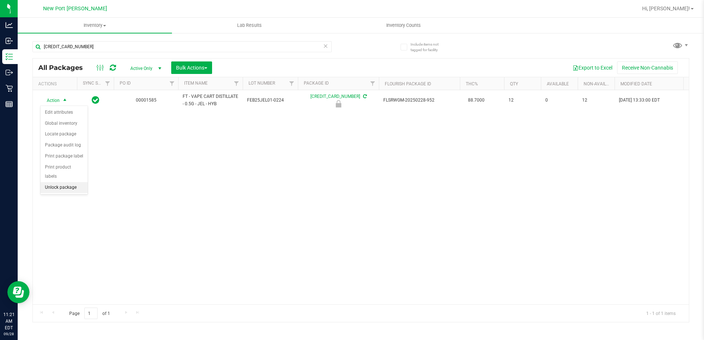
click at [62, 182] on li "Unlock package" at bounding box center [64, 187] width 47 height 11
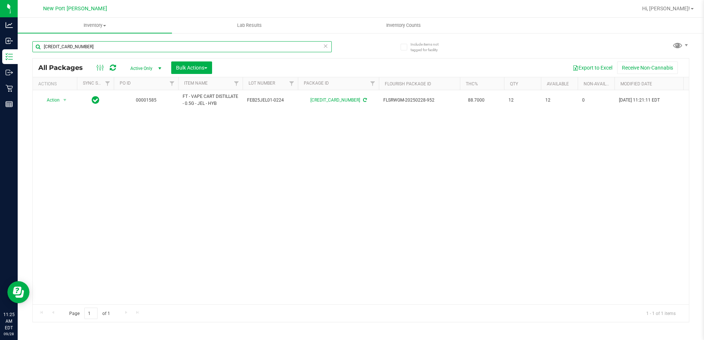
click at [92, 48] on input "2407518664303555" at bounding box center [181, 46] width 299 height 11
type input "2"
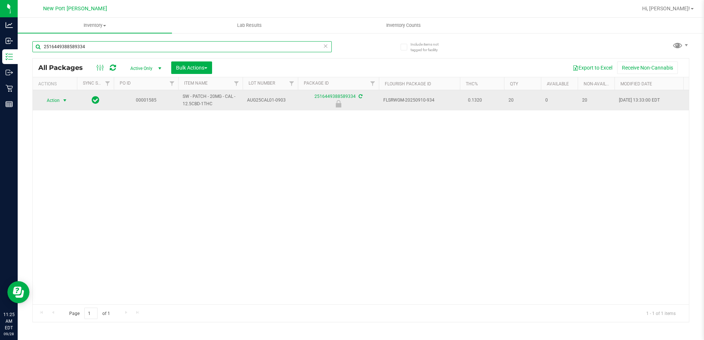
type input "2516449388589334"
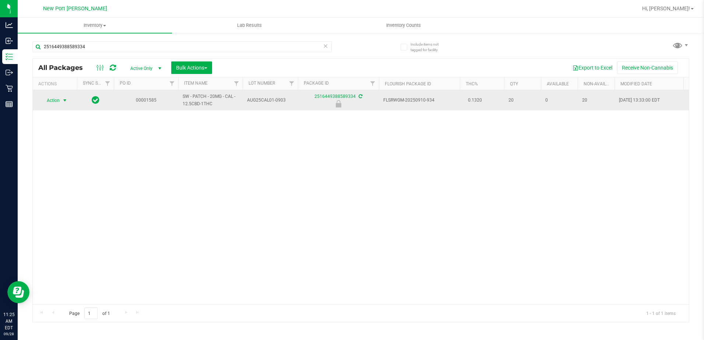
click at [64, 99] on span "select" at bounding box center [65, 101] width 6 height 6
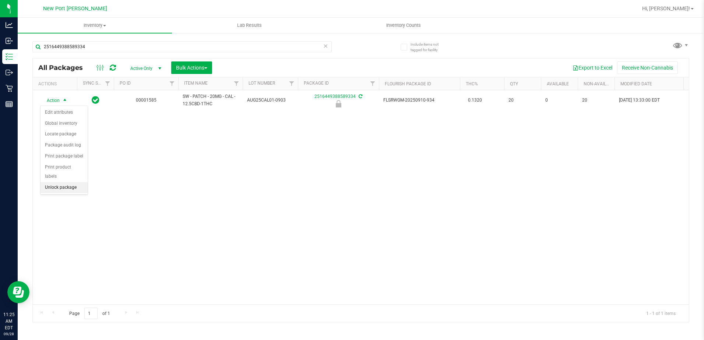
click at [63, 182] on li "Unlock package" at bounding box center [64, 187] width 47 height 11
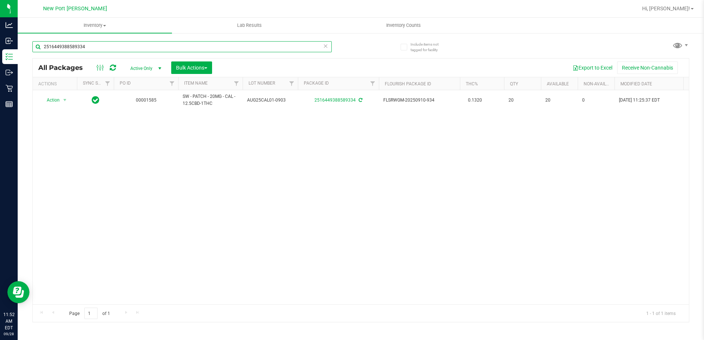
click at [100, 43] on input "2516449388589334" at bounding box center [181, 46] width 299 height 11
type input "2"
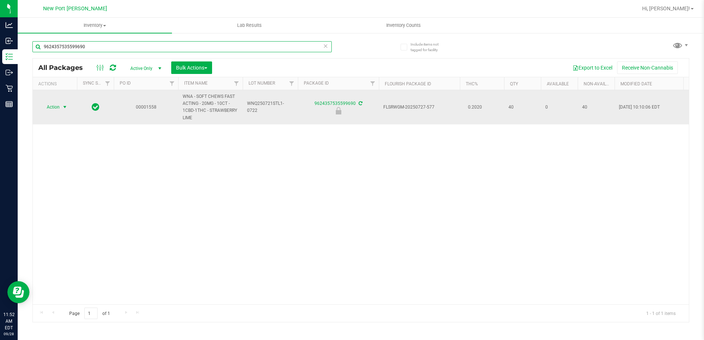
type input "9624357535599690"
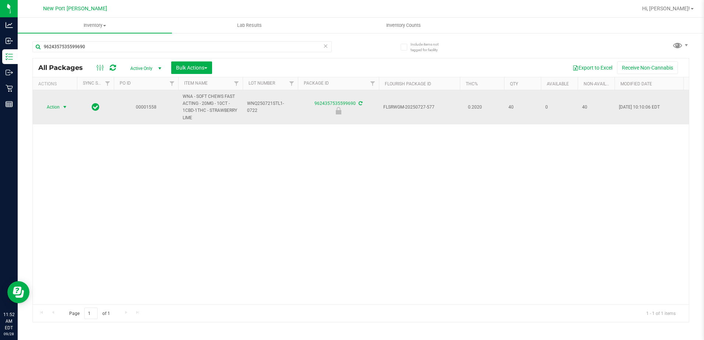
click at [63, 108] on span "select" at bounding box center [65, 107] width 6 height 6
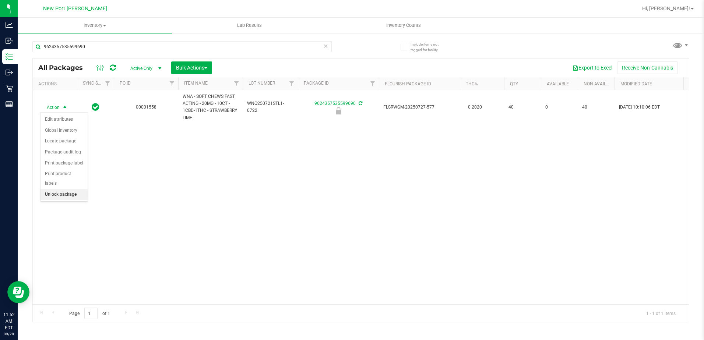
click at [65, 189] on li "Unlock package" at bounding box center [64, 194] width 47 height 11
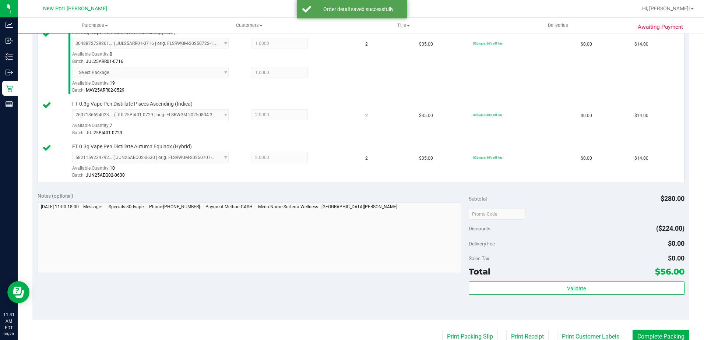
scroll to position [295, 0]
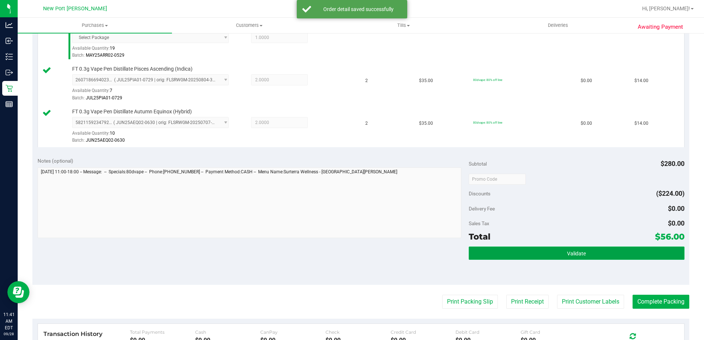
click at [584, 252] on button "Validate" at bounding box center [577, 253] width 216 height 13
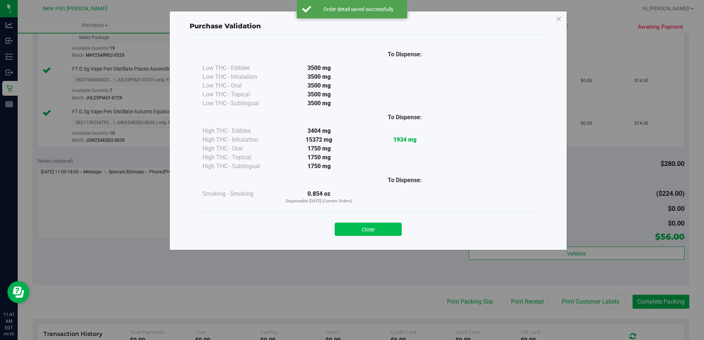
drag, startPoint x: 360, startPoint y: 225, endPoint x: 505, endPoint y: 316, distance: 171.3
click at [360, 225] on button "Close" at bounding box center [368, 229] width 67 height 13
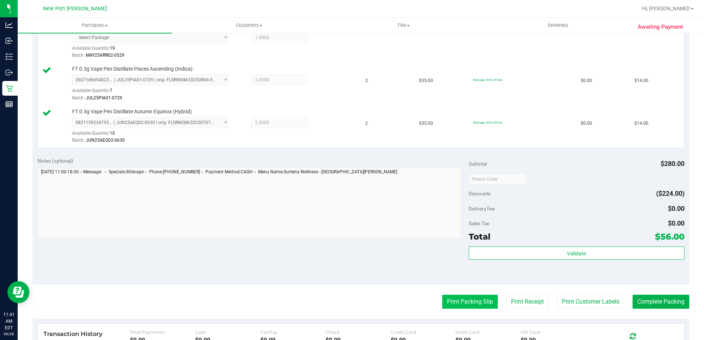
click at [472, 300] on button "Print Packing Slip" at bounding box center [470, 302] width 56 height 14
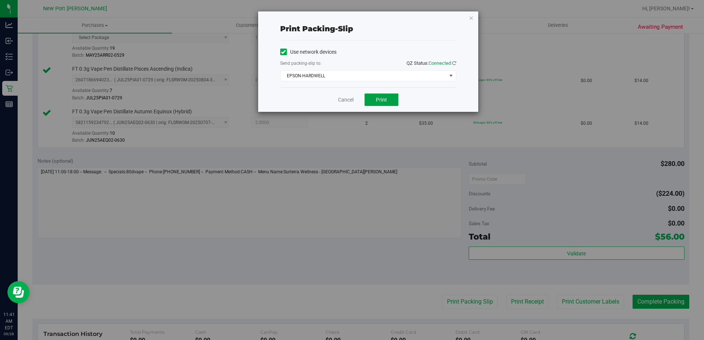
click at [374, 100] on button "Print" at bounding box center [382, 100] width 34 height 13
drag, startPoint x: 344, startPoint y: 99, endPoint x: 428, endPoint y: 149, distance: 97.9
click at [344, 99] on link "Cancel" at bounding box center [345, 100] width 15 height 8
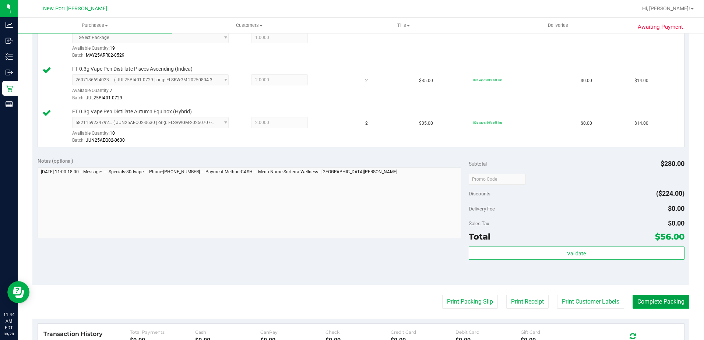
click at [657, 302] on button "Complete Packing" at bounding box center [661, 302] width 57 height 14
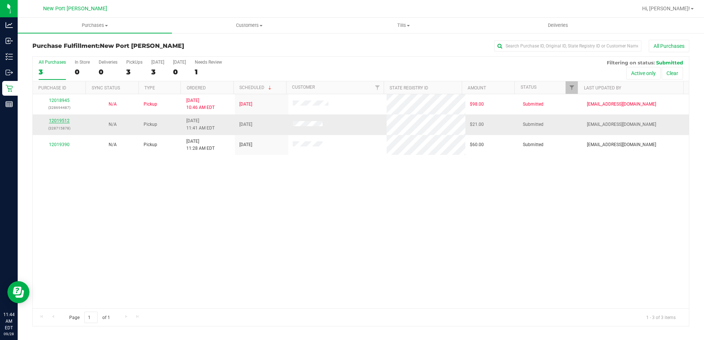
click at [56, 119] on link "12019512" at bounding box center [59, 120] width 21 height 5
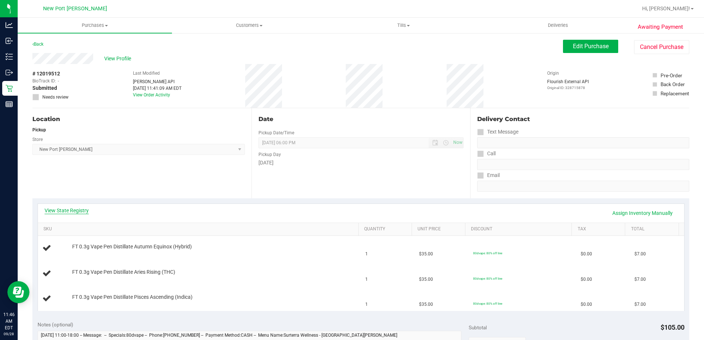
click at [67, 210] on link "View State Registry" at bounding box center [67, 210] width 44 height 7
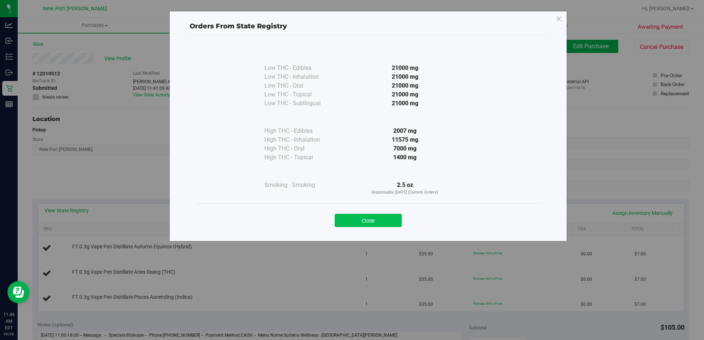
click at [369, 221] on button "Close" at bounding box center [368, 220] width 67 height 13
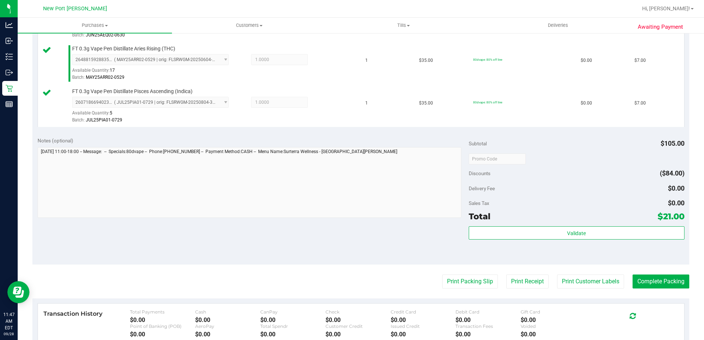
scroll to position [258, 0]
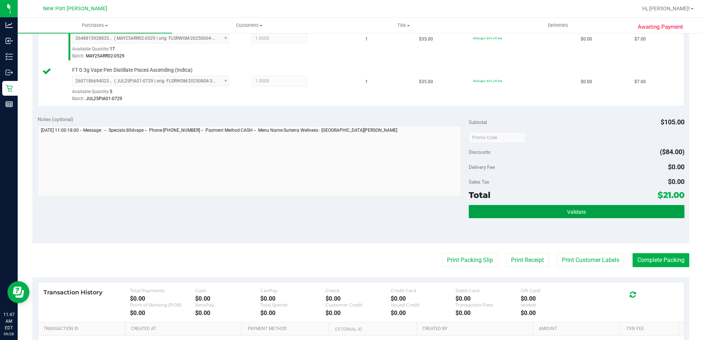
click at [557, 215] on button "Validate" at bounding box center [577, 211] width 216 height 13
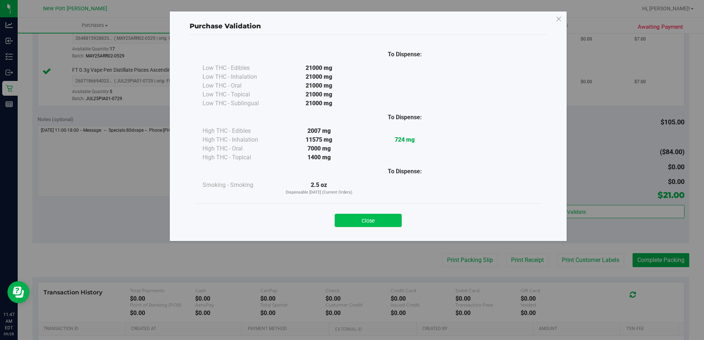
click at [356, 220] on button "Close" at bounding box center [368, 220] width 67 height 13
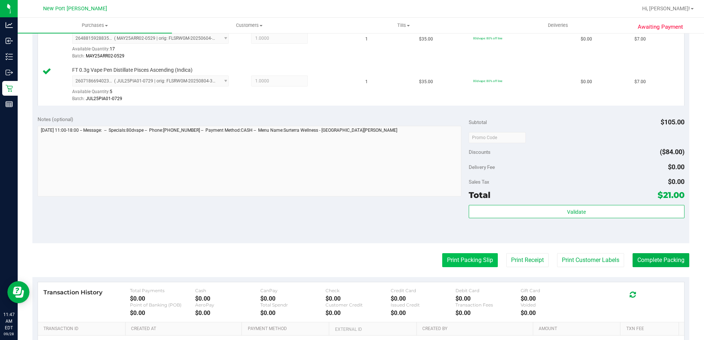
click at [458, 259] on button "Print Packing Slip" at bounding box center [470, 260] width 56 height 14
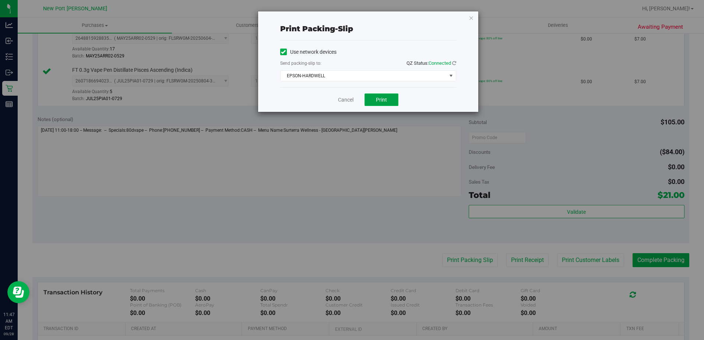
click at [367, 98] on button "Print" at bounding box center [382, 100] width 34 height 13
drag, startPoint x: 348, startPoint y: 98, endPoint x: 413, endPoint y: 139, distance: 76.8
click at [348, 98] on link "Cancel" at bounding box center [345, 100] width 15 height 8
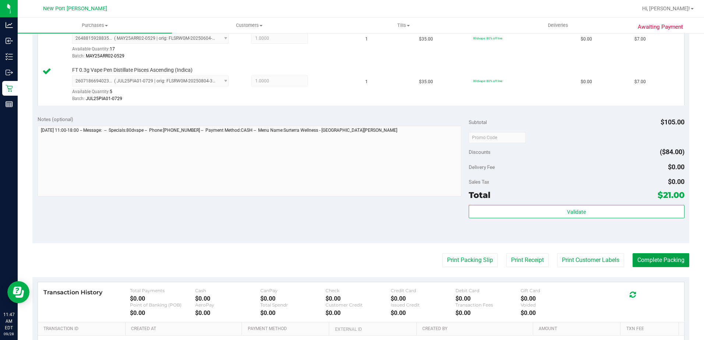
click at [652, 258] on button "Complete Packing" at bounding box center [661, 260] width 57 height 14
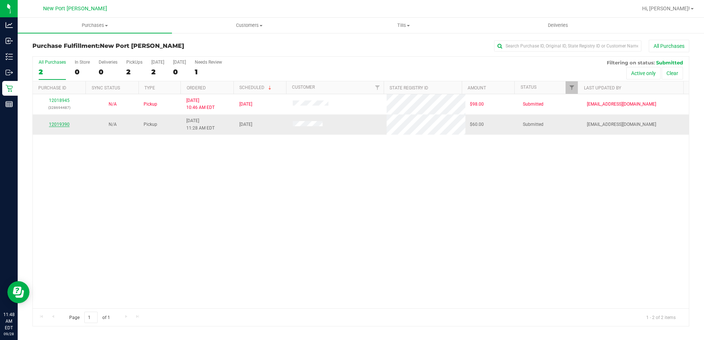
click at [58, 126] on link "12019390" at bounding box center [59, 124] width 21 height 5
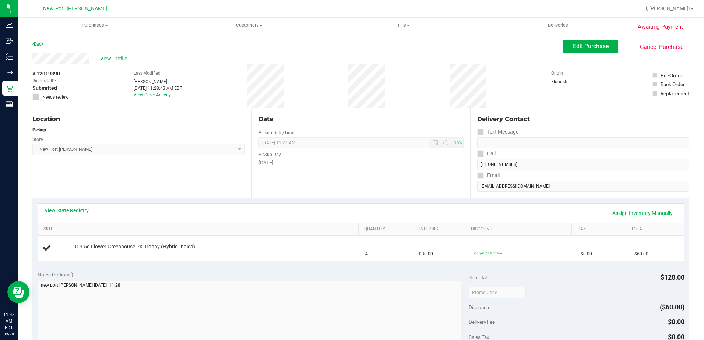
click at [73, 211] on link "View State Registry" at bounding box center [67, 210] width 44 height 7
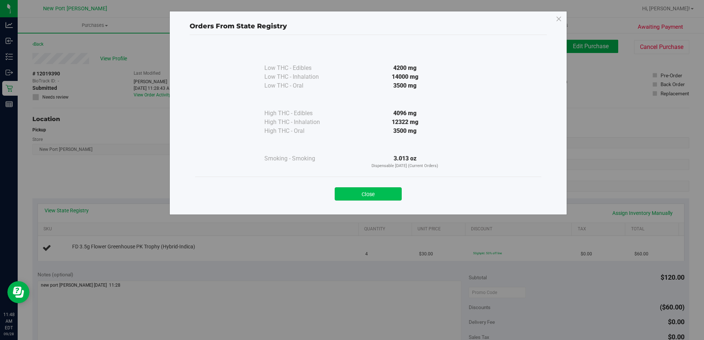
click at [383, 195] on button "Close" at bounding box center [368, 193] width 67 height 13
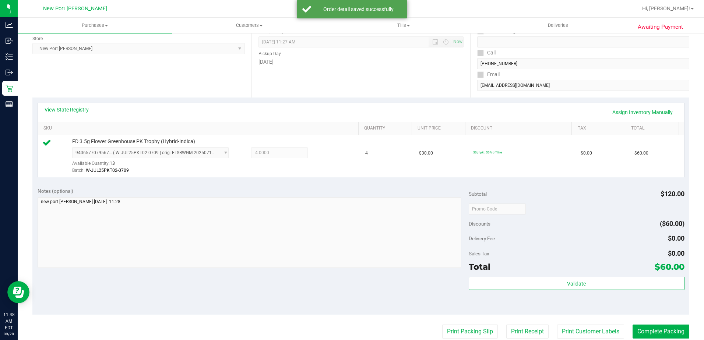
scroll to position [184, 0]
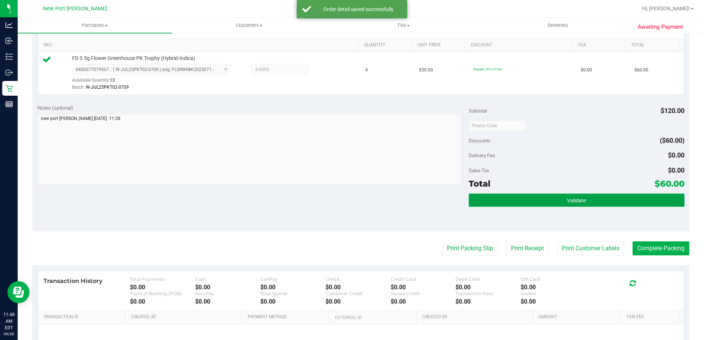
click at [583, 202] on button "Validate" at bounding box center [577, 200] width 216 height 13
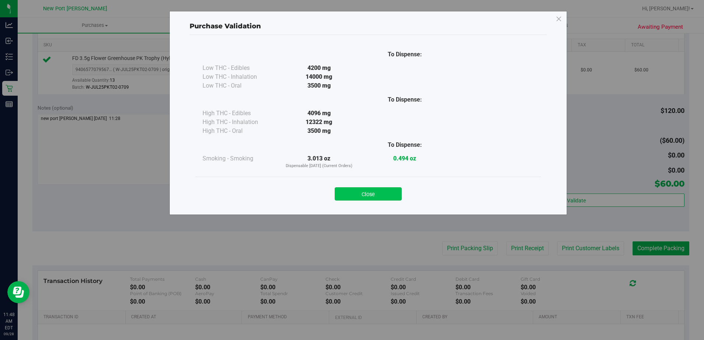
click at [373, 191] on button "Close" at bounding box center [368, 193] width 67 height 13
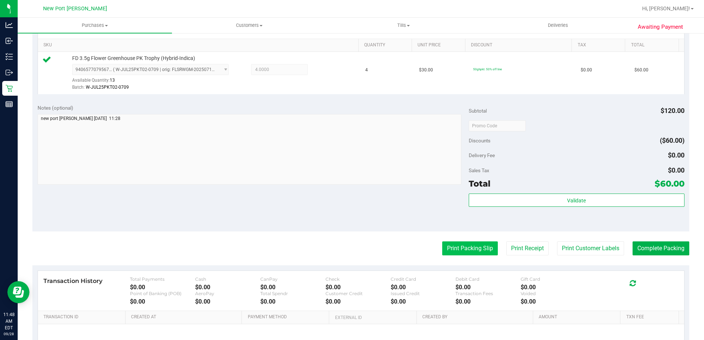
click at [458, 251] on button "Print Packing Slip" at bounding box center [470, 249] width 56 height 14
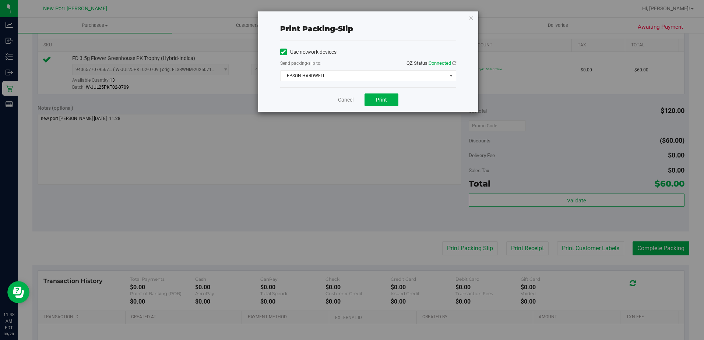
click at [383, 106] on div "Cancel Print" at bounding box center [368, 99] width 176 height 25
click at [379, 96] on button "Print" at bounding box center [382, 100] width 34 height 13
click at [346, 101] on link "Cancel" at bounding box center [345, 100] width 15 height 8
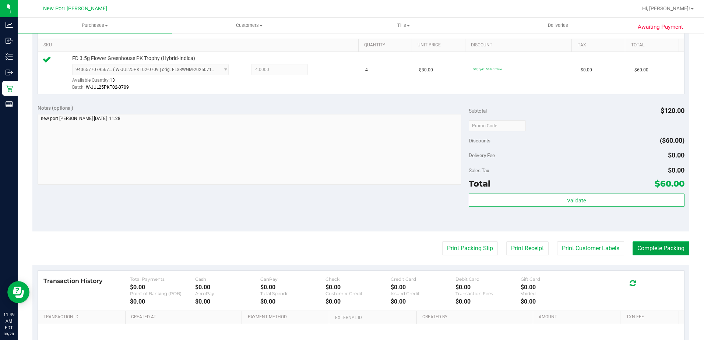
click at [652, 249] on button "Complete Packing" at bounding box center [661, 249] width 57 height 14
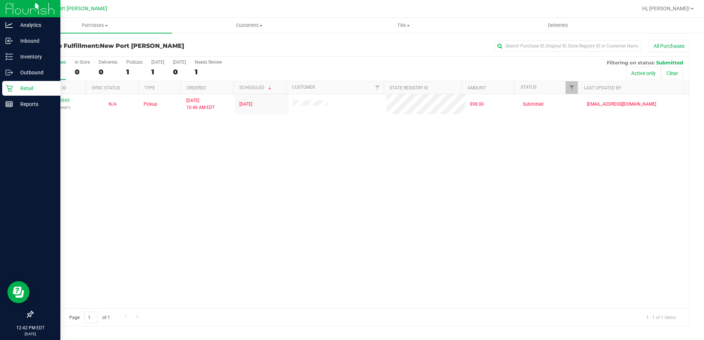
click at [24, 90] on p "Retail" at bounding box center [35, 88] width 44 height 9
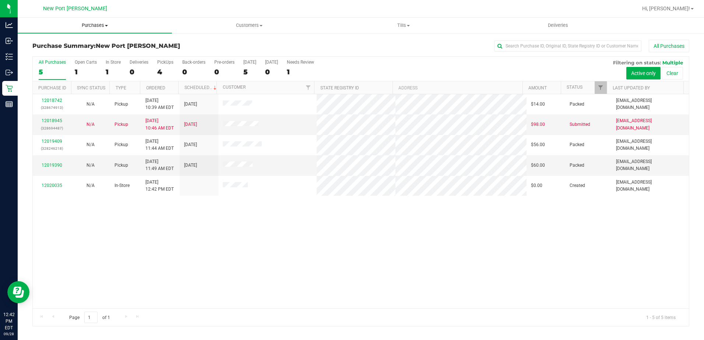
click at [107, 27] on span "Purchases" at bounding box center [95, 25] width 154 height 7
click at [38, 50] on span "Fulfillment" at bounding box center [41, 53] width 46 height 6
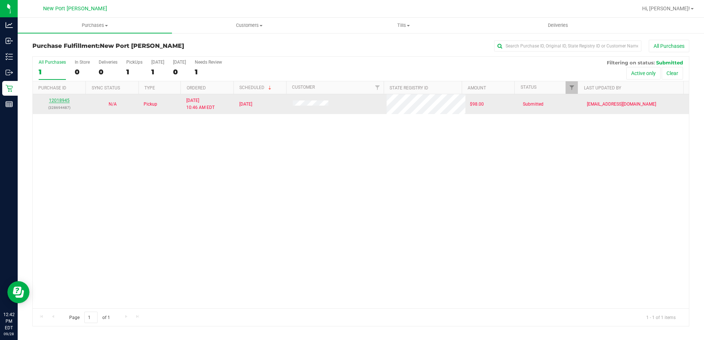
click at [54, 103] on link "12018945" at bounding box center [59, 100] width 21 height 5
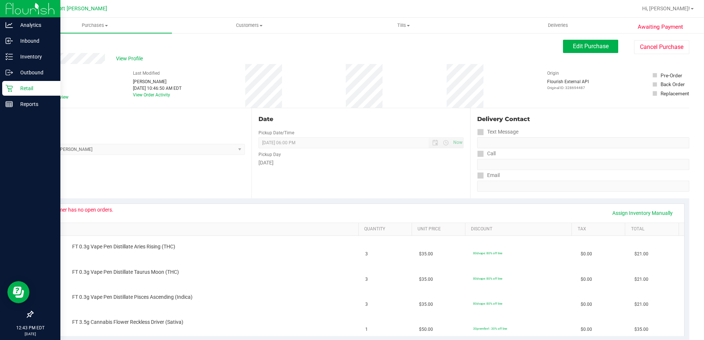
click at [27, 87] on p "Retail" at bounding box center [35, 88] width 44 height 9
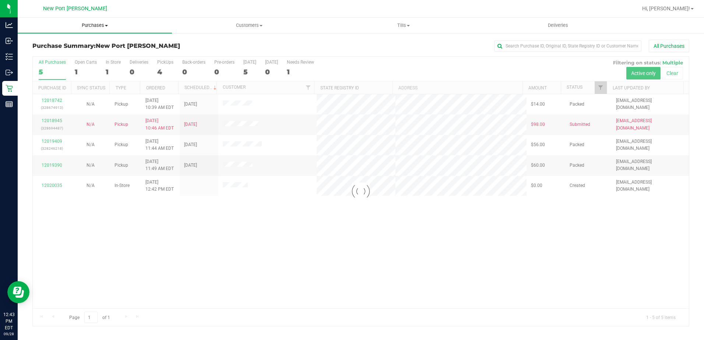
click at [106, 26] on span at bounding box center [106, 25] width 3 height 1
click at [63, 52] on li "Fulfillment" at bounding box center [95, 53] width 154 height 9
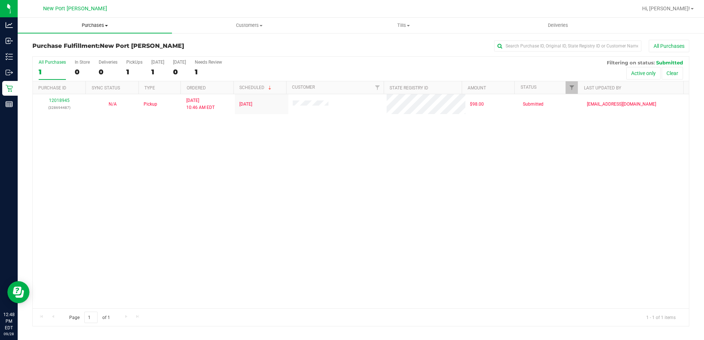
click at [89, 26] on span "Purchases" at bounding box center [95, 25] width 154 height 7
click at [75, 43] on span "Summary of purchases" at bounding box center [55, 44] width 75 height 6
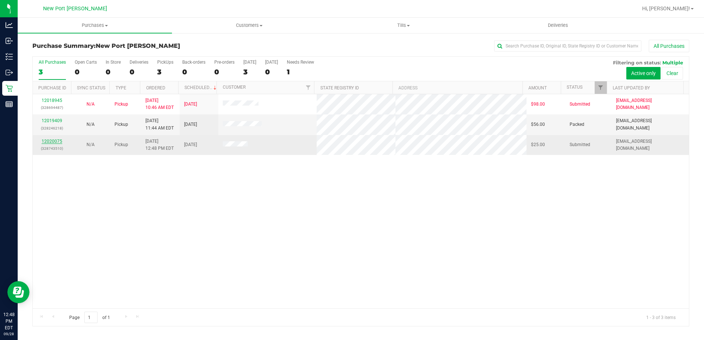
click at [60, 141] on link "12020075" at bounding box center [52, 141] width 21 height 5
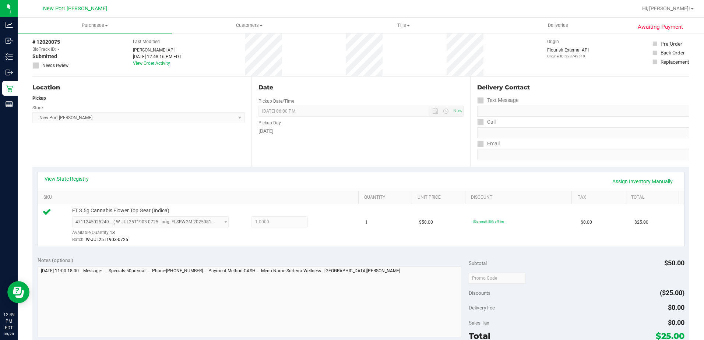
scroll to position [110, 0]
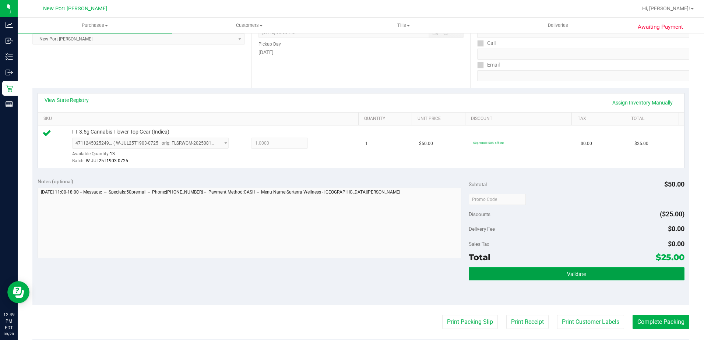
click at [529, 274] on button "Validate" at bounding box center [577, 273] width 216 height 13
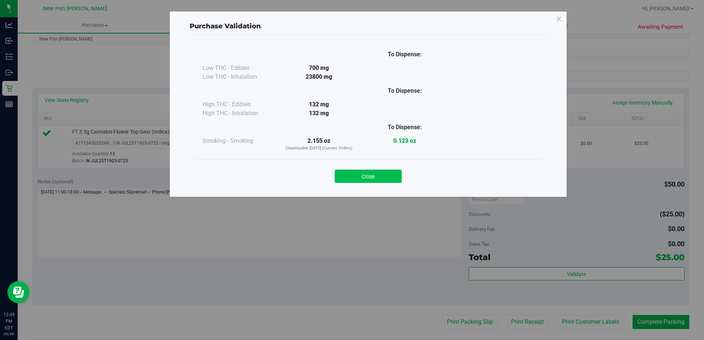
click at [385, 176] on button "Close" at bounding box center [368, 176] width 67 height 13
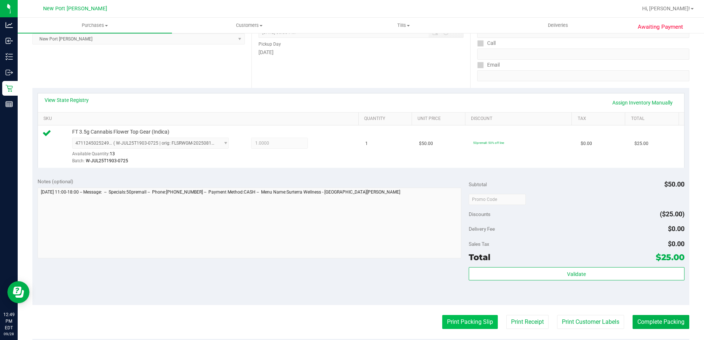
click at [471, 324] on button "Print Packing Slip" at bounding box center [470, 322] width 56 height 14
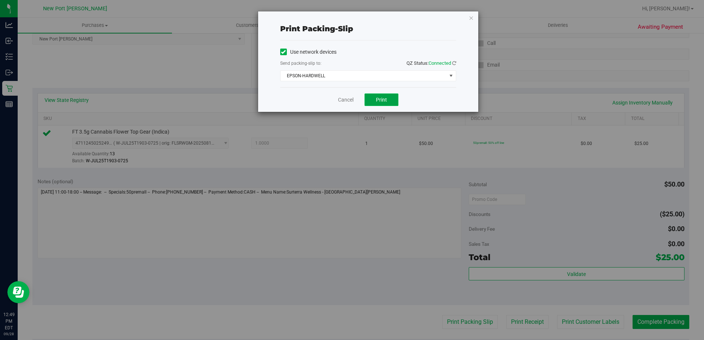
click at [386, 100] on span "Print" at bounding box center [381, 100] width 11 height 6
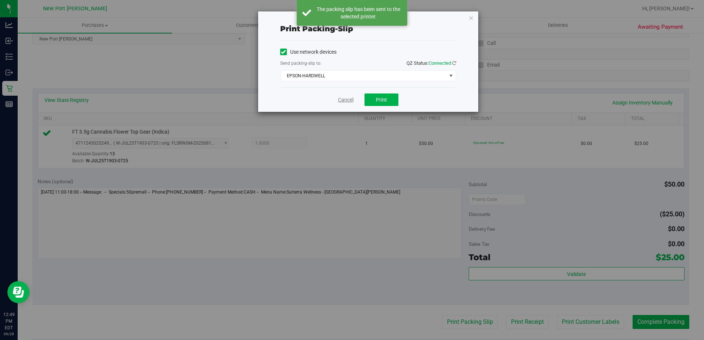
click at [348, 98] on link "Cancel" at bounding box center [345, 100] width 15 height 8
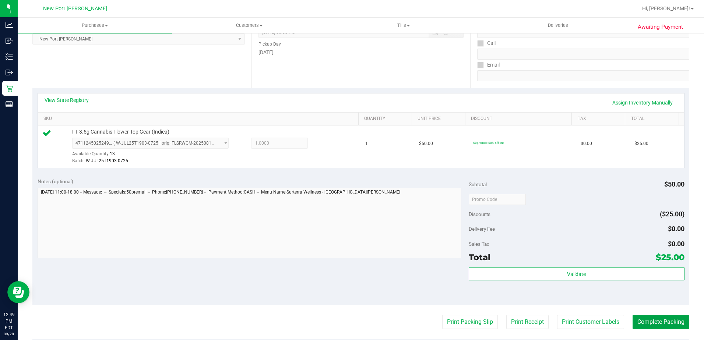
click at [644, 321] on button "Complete Packing" at bounding box center [661, 322] width 57 height 14
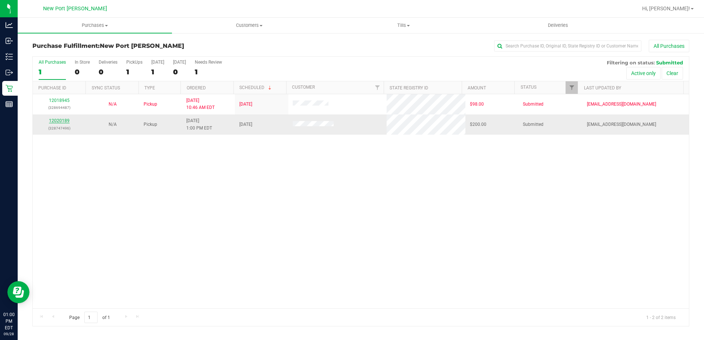
click at [60, 122] on link "12020189" at bounding box center [59, 120] width 21 height 5
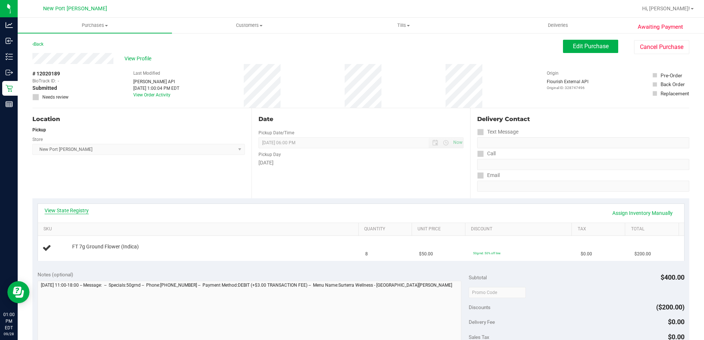
click at [65, 211] on link "View State Registry" at bounding box center [67, 210] width 44 height 7
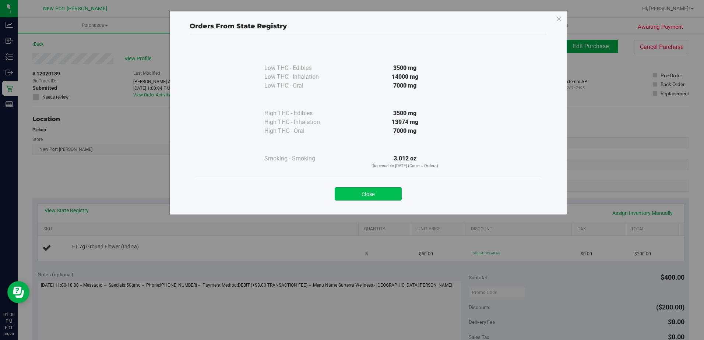
click at [371, 194] on button "Close" at bounding box center [368, 193] width 67 height 13
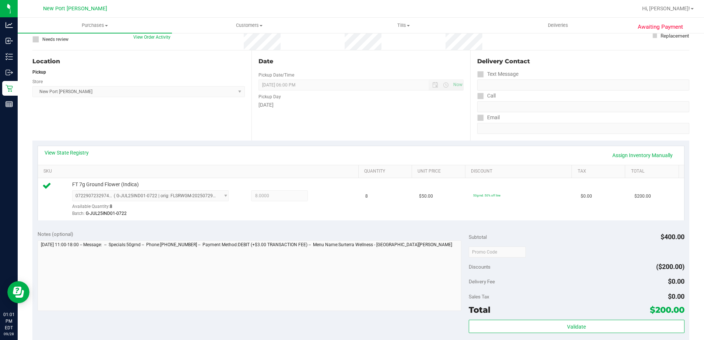
scroll to position [147, 0]
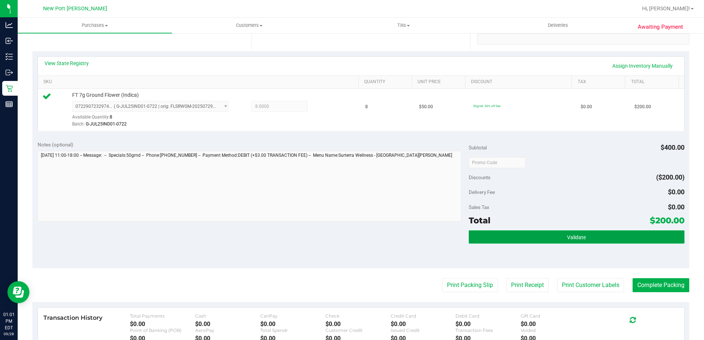
click at [581, 242] on button "Validate" at bounding box center [577, 236] width 216 height 13
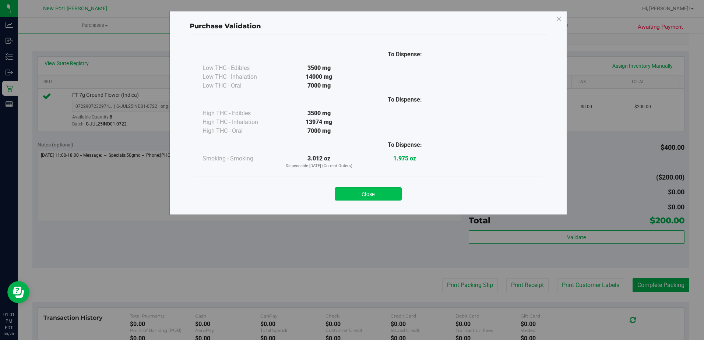
click at [374, 189] on button "Close" at bounding box center [368, 193] width 67 height 13
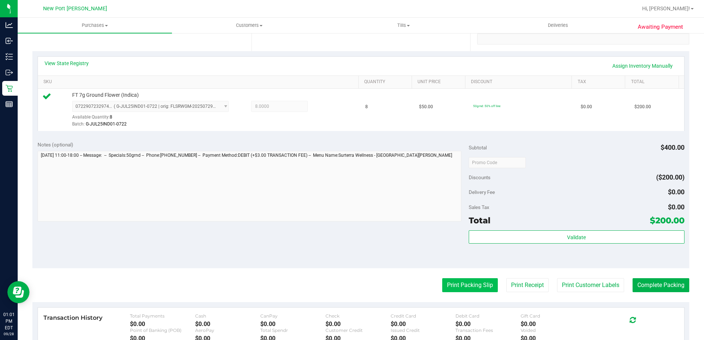
click at [465, 284] on button "Print Packing Slip" at bounding box center [470, 285] width 56 height 14
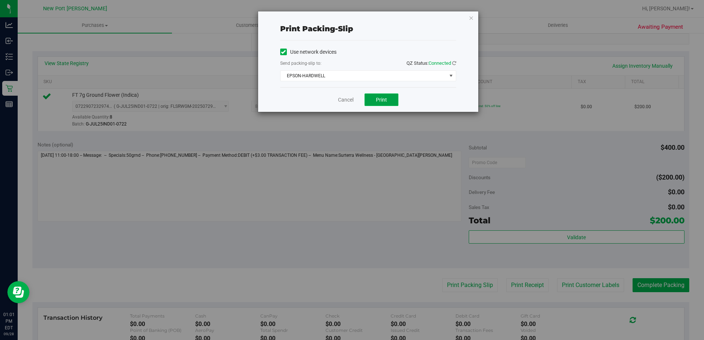
click at [382, 98] on span "Print" at bounding box center [381, 100] width 11 height 6
drag, startPoint x: 341, startPoint y: 101, endPoint x: 379, endPoint y: 148, distance: 60.3
click at [341, 101] on link "Cancel" at bounding box center [345, 100] width 15 height 8
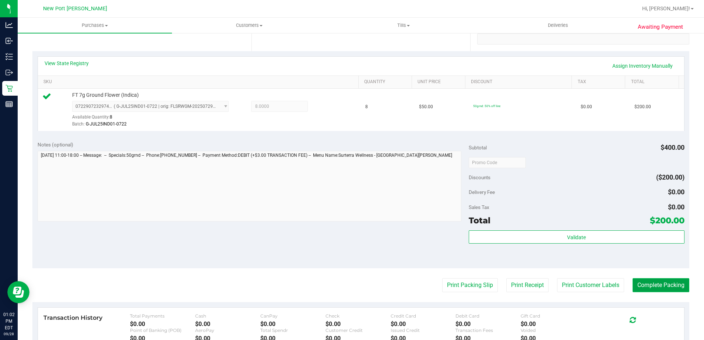
click at [651, 288] on button "Complete Packing" at bounding box center [661, 285] width 57 height 14
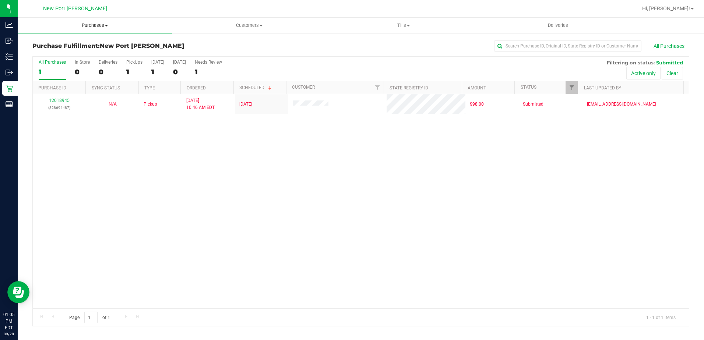
click at [87, 27] on span "Purchases" at bounding box center [95, 25] width 154 height 7
click at [62, 42] on span "Summary of purchases" at bounding box center [55, 44] width 75 height 6
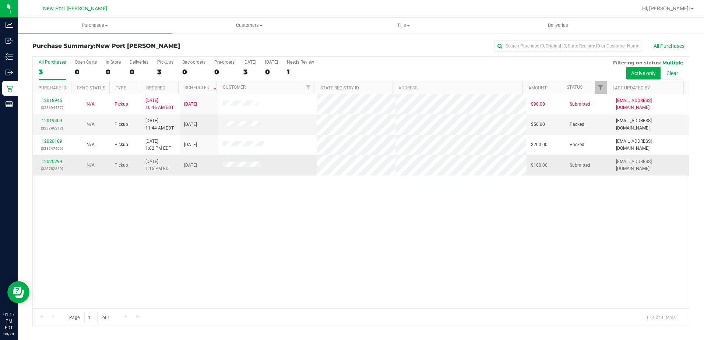
click at [51, 162] on link "12020299" at bounding box center [52, 161] width 21 height 5
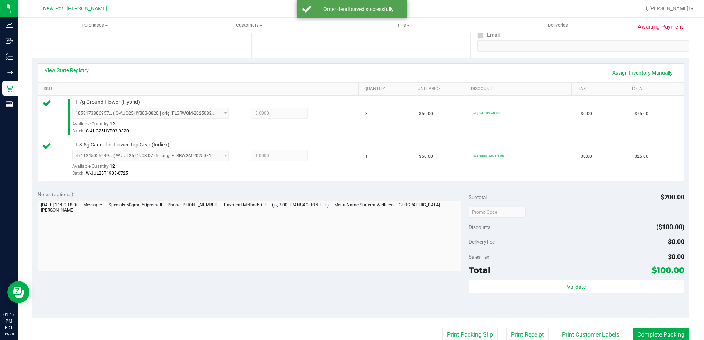
scroll to position [147, 0]
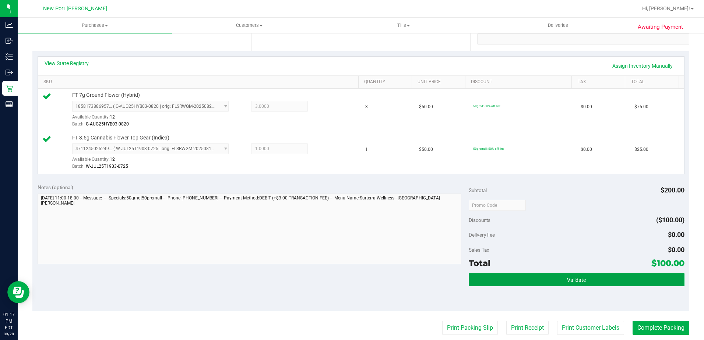
click at [497, 279] on button "Validate" at bounding box center [577, 279] width 216 height 13
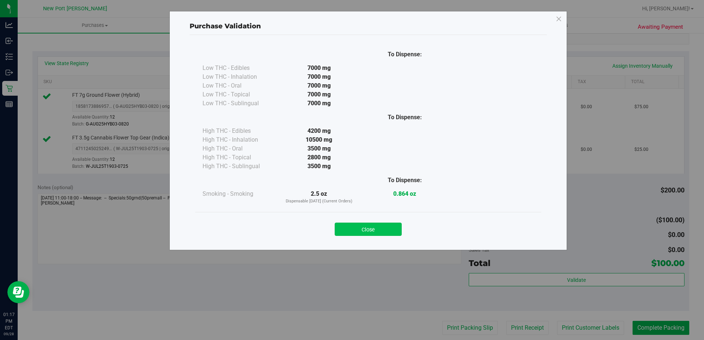
click at [387, 232] on button "Close" at bounding box center [368, 229] width 67 height 13
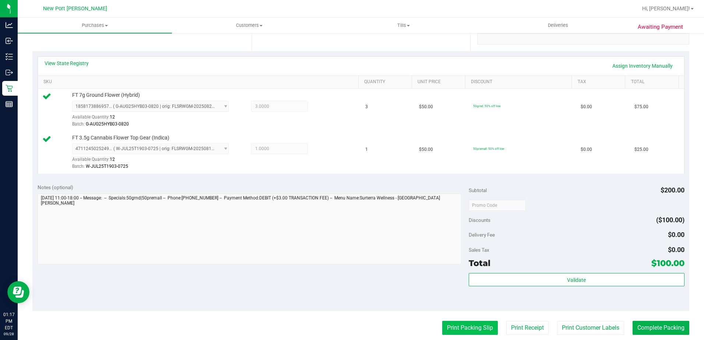
click at [450, 328] on button "Print Packing Slip" at bounding box center [470, 328] width 56 height 14
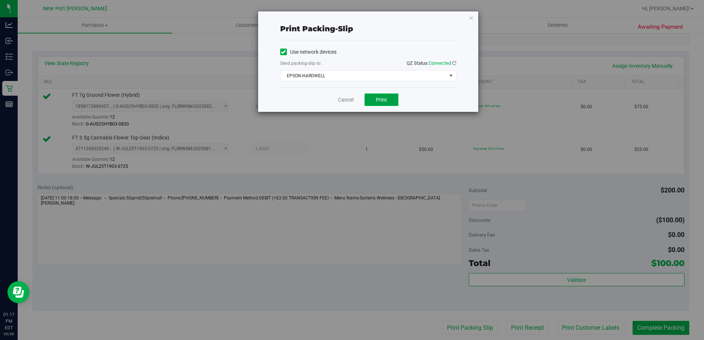
click at [388, 98] on button "Print" at bounding box center [382, 100] width 34 height 13
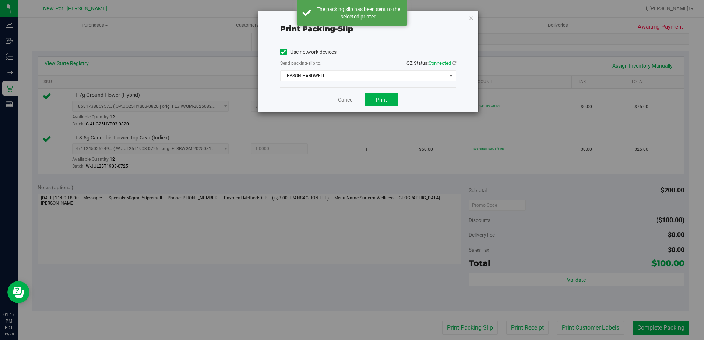
click at [342, 99] on link "Cancel" at bounding box center [345, 100] width 15 height 8
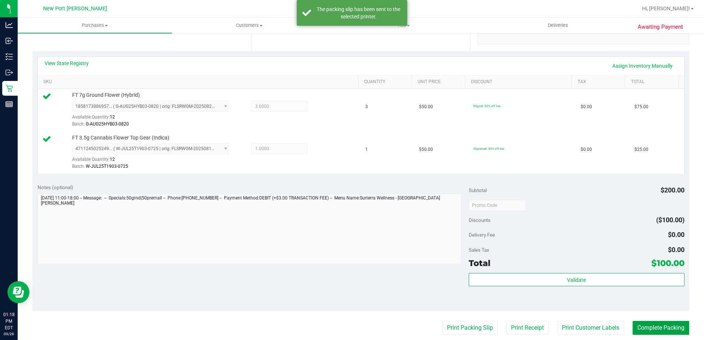
click at [657, 328] on button "Complete Packing" at bounding box center [661, 328] width 57 height 14
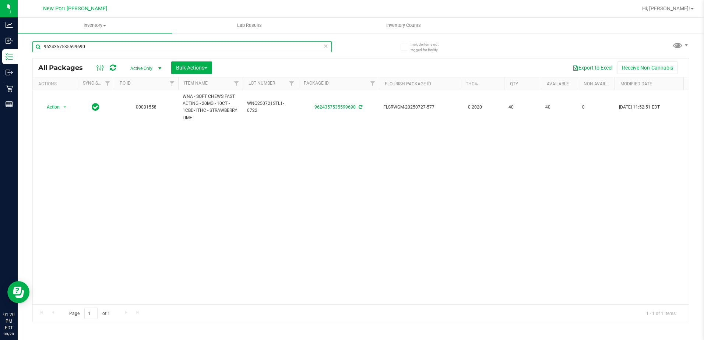
click at [98, 47] on input "9624357535599690" at bounding box center [181, 46] width 299 height 11
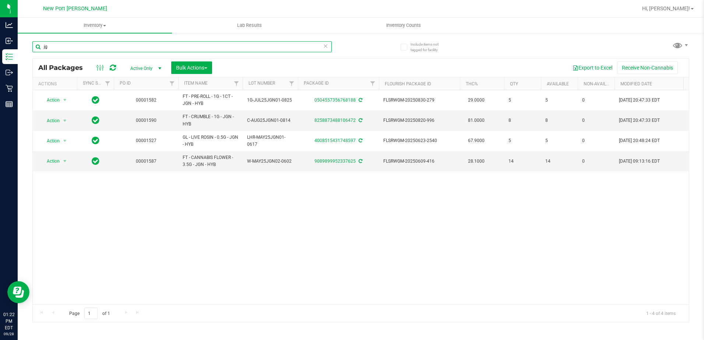
type input "j"
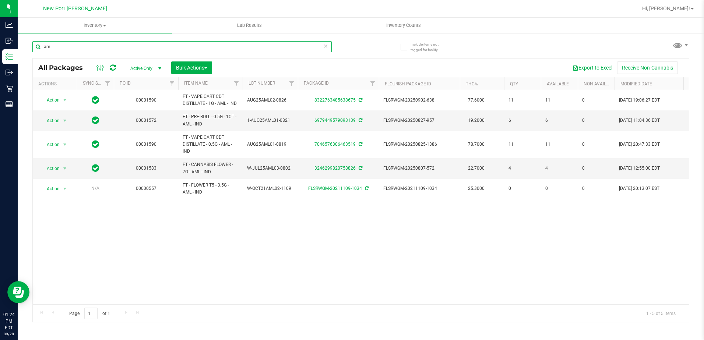
type input "a"
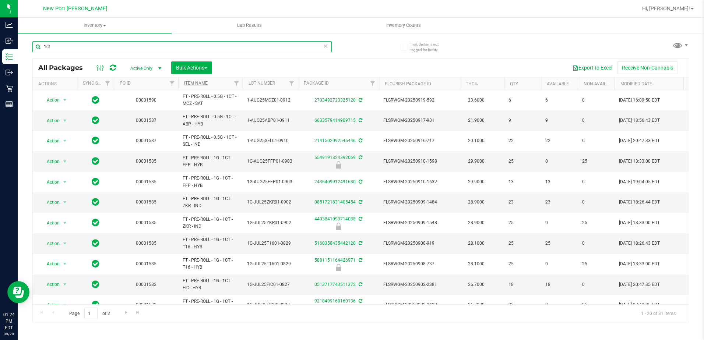
type input "1ct"
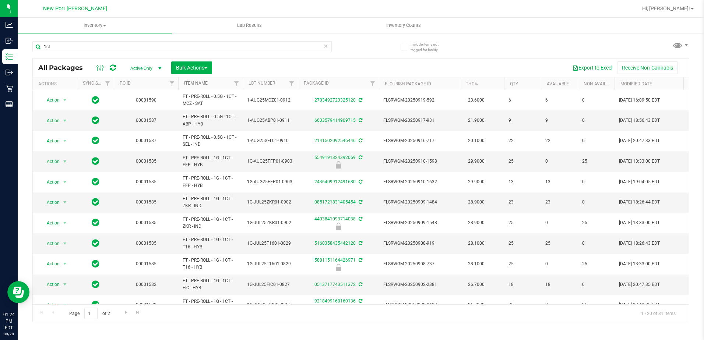
click at [195, 84] on link "Item Name" at bounding box center [196, 83] width 24 height 5
